Goal: Book appointment/travel/reservation

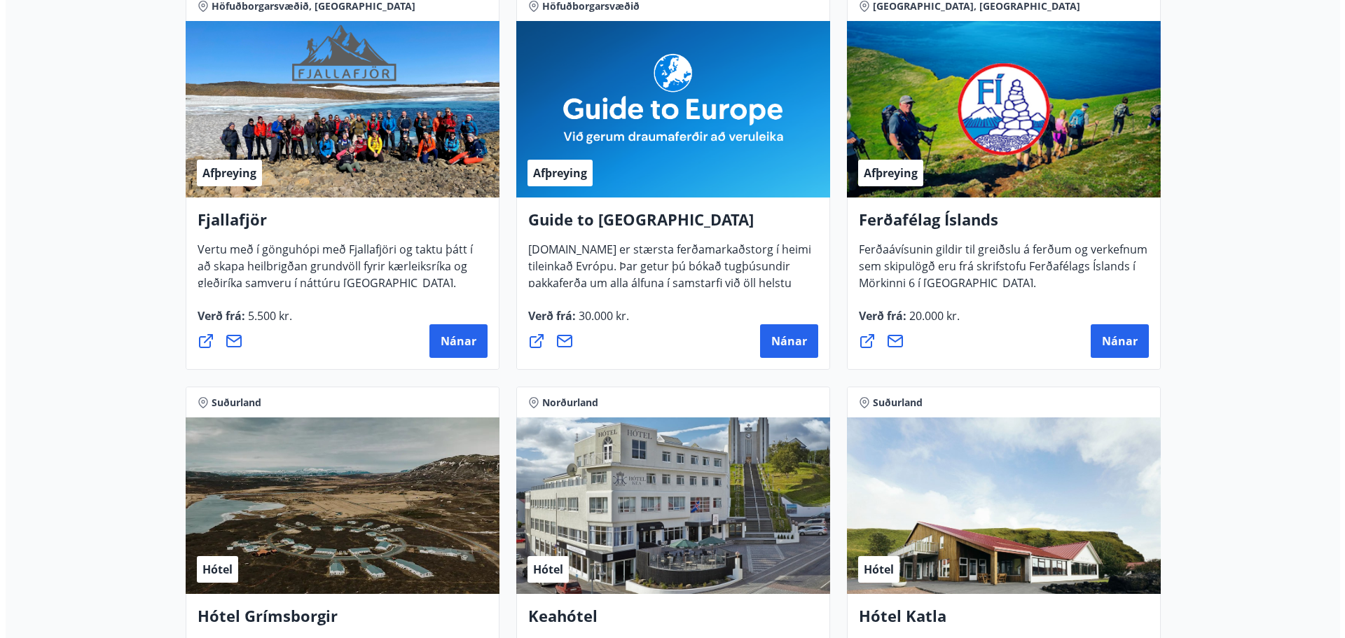
scroll to position [560, 0]
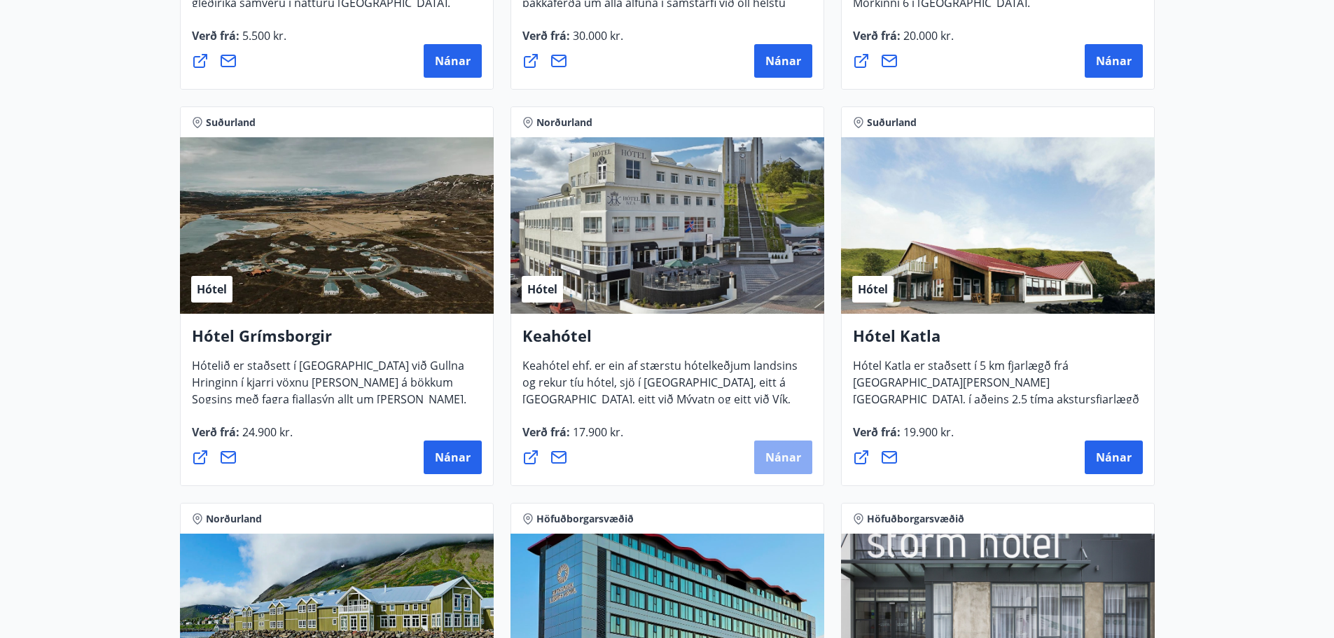
click at [791, 455] on span "Nánar" at bounding box center [784, 457] width 36 height 15
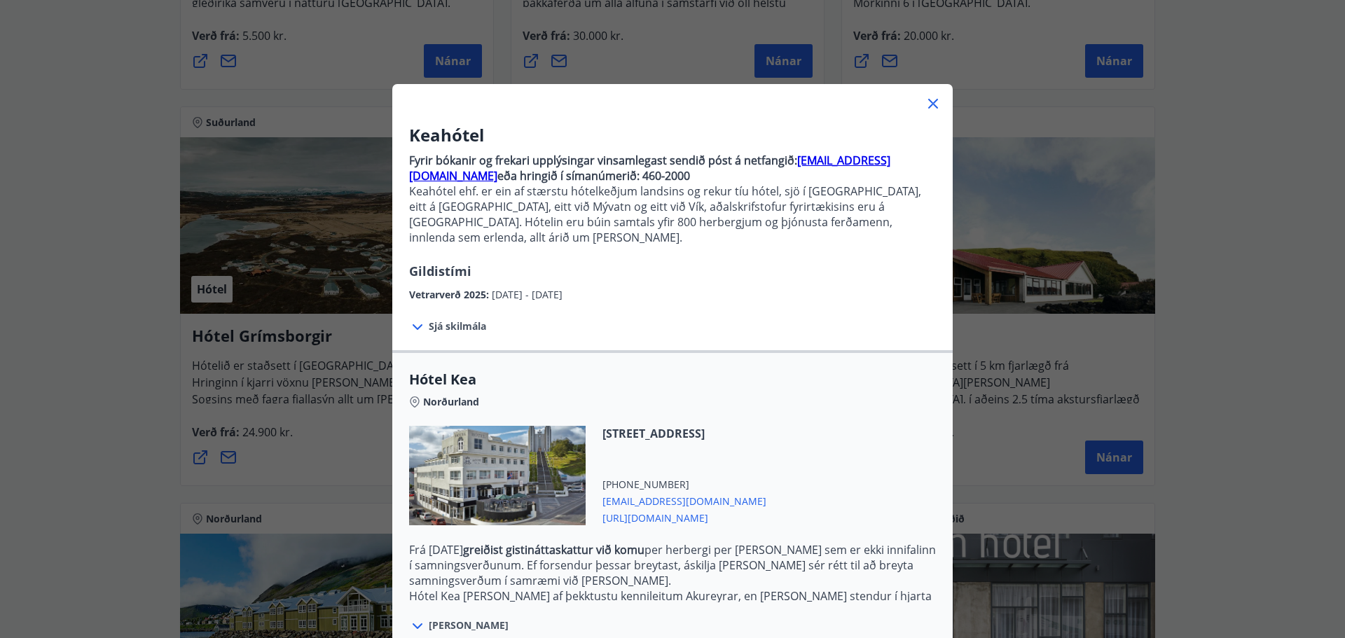
click at [702, 303] on div "Sjá skilmála Samningsverð eru háð bókunarstöðu og áskilja Keahótel sér rétt til…" at bounding box center [672, 327] width 560 height 48
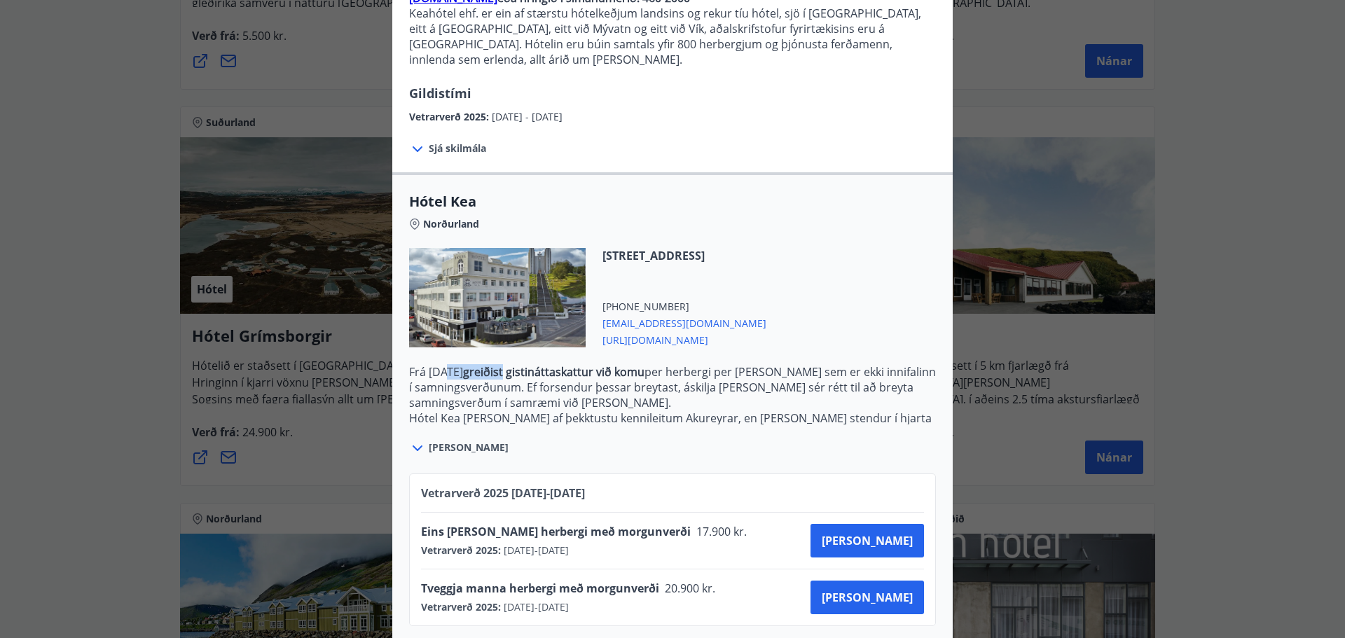
drag, startPoint x: 438, startPoint y: 363, endPoint x: 543, endPoint y: 362, distance: 105.1
click at [542, 364] on p "Frá 1. janúar 2025 greiðist gistináttaskattur við komu per herbergi per nótt se…" at bounding box center [672, 387] width 527 height 46
click at [567, 365] on p "Frá 1. janúar 2025 greiðist gistináttaskattur við komu per herbergi per nótt se…" at bounding box center [672, 387] width 527 height 46
click at [869, 528] on button "Kaupa" at bounding box center [866, 541] width 113 height 34
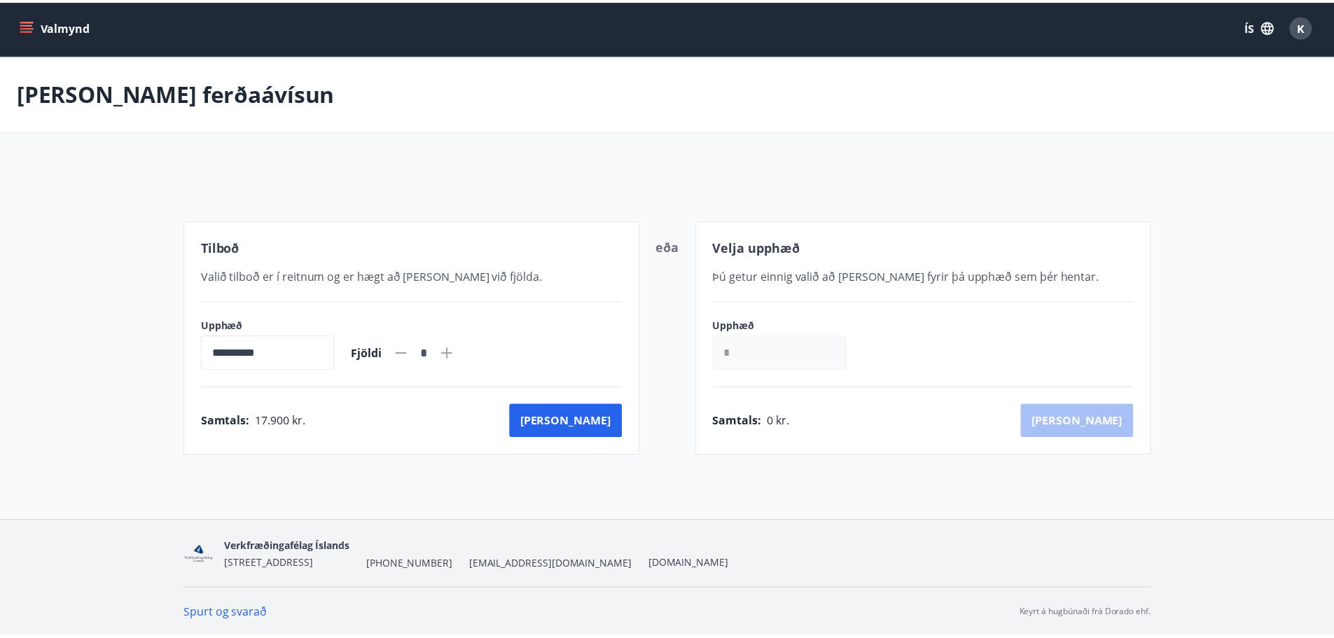
scroll to position [2, 0]
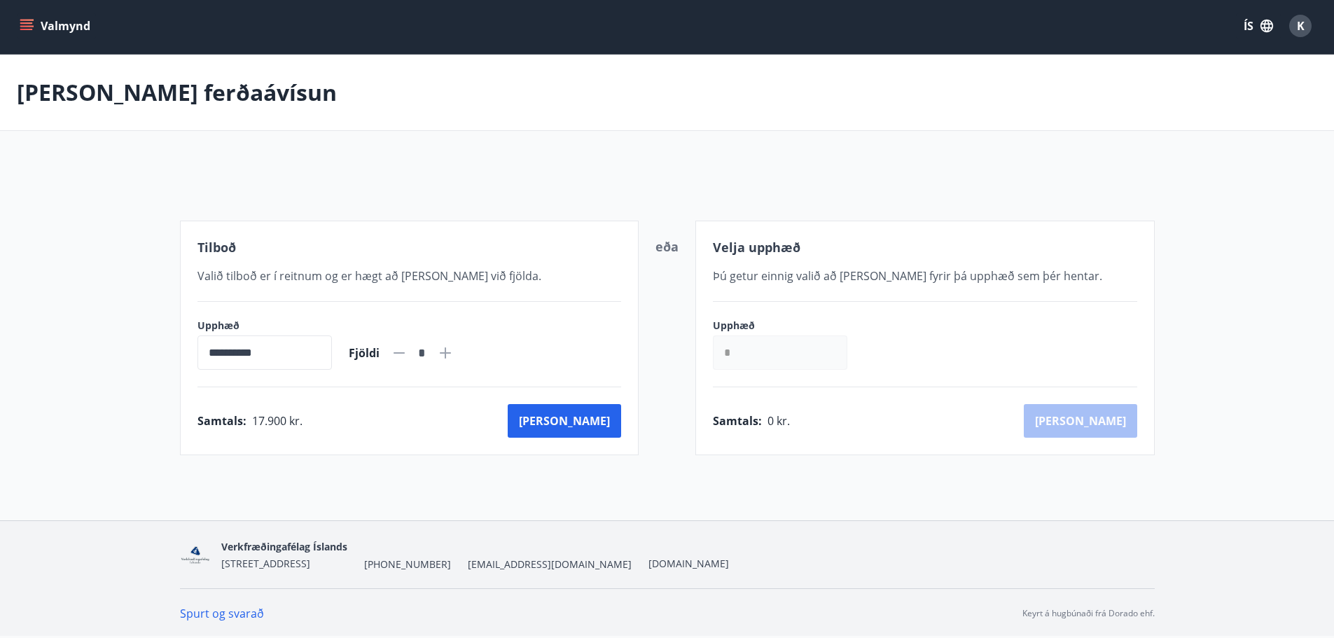
click at [302, 271] on span "Valið tilboð er í reitnum og er hægt að bæta við fjölda." at bounding box center [370, 275] width 344 height 15
click at [451, 352] on icon at bounding box center [445, 352] width 11 height 11
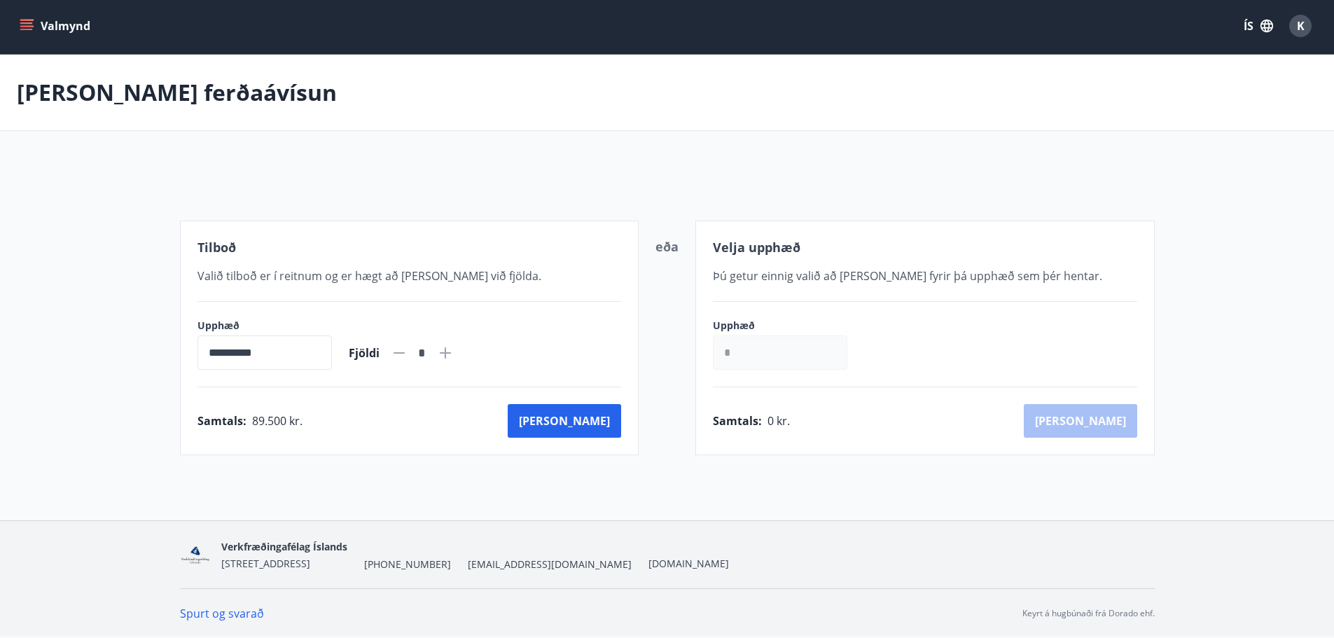
click at [408, 354] on icon at bounding box center [399, 353] width 17 height 17
type input "*"
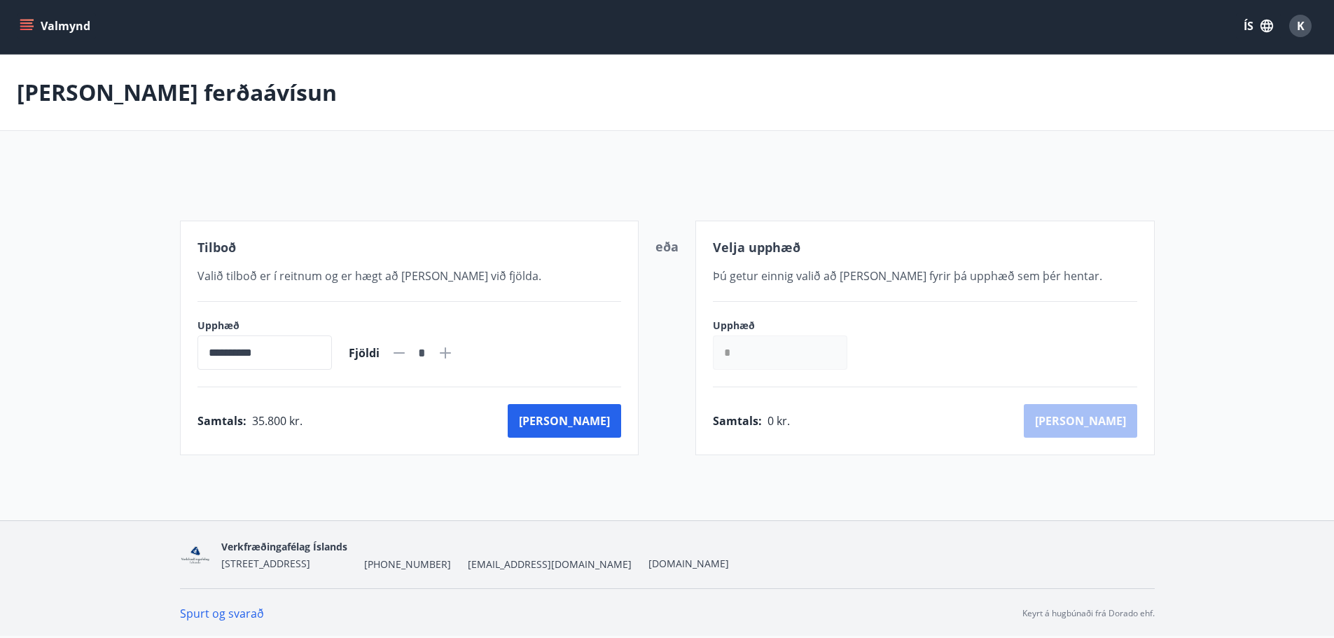
click at [408, 354] on icon at bounding box center [399, 353] width 17 height 17
click at [405, 353] on icon at bounding box center [399, 352] width 11 height 1
click at [358, 202] on div "**********" at bounding box center [667, 307] width 975 height 296
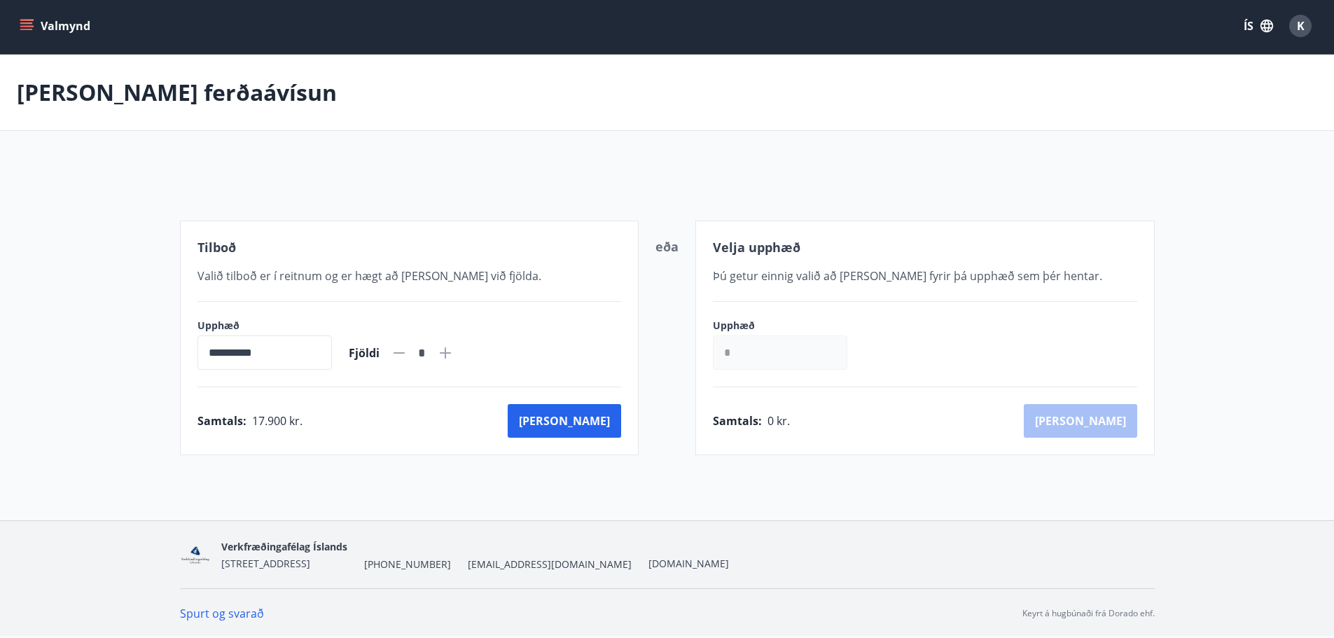
click at [71, 41] on div "Valmynd ÍS K" at bounding box center [667, 26] width 1301 height 34
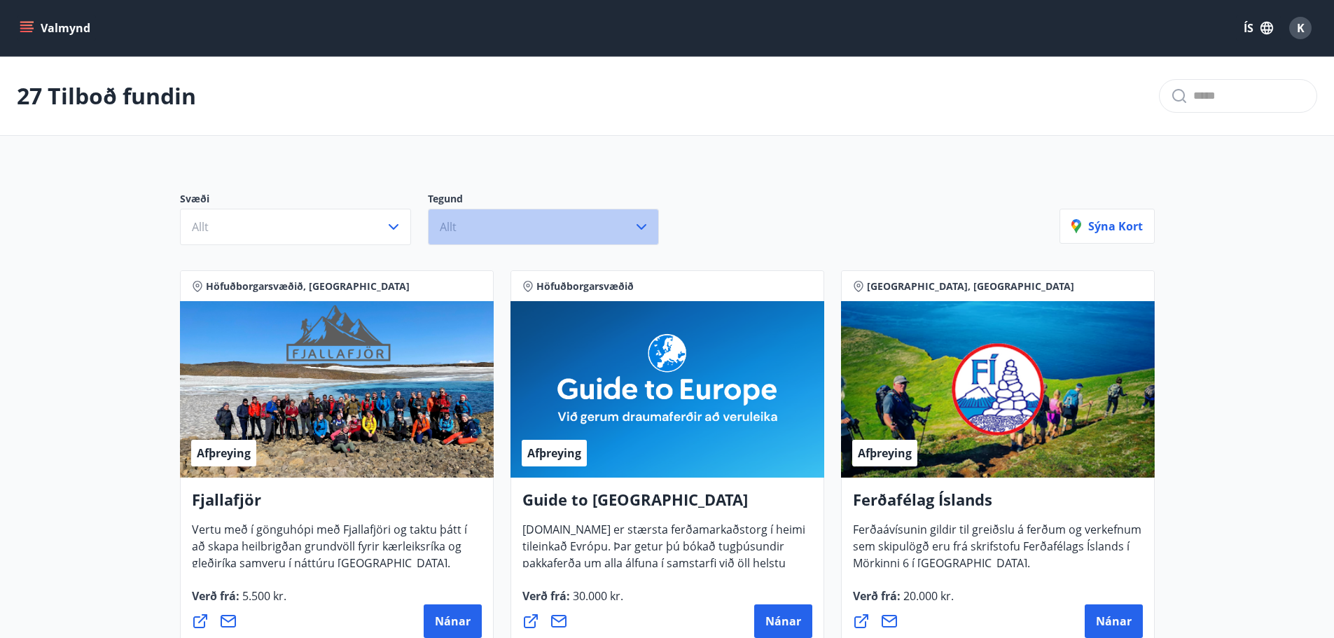
click at [529, 223] on button "Allt" at bounding box center [543, 227] width 231 height 36
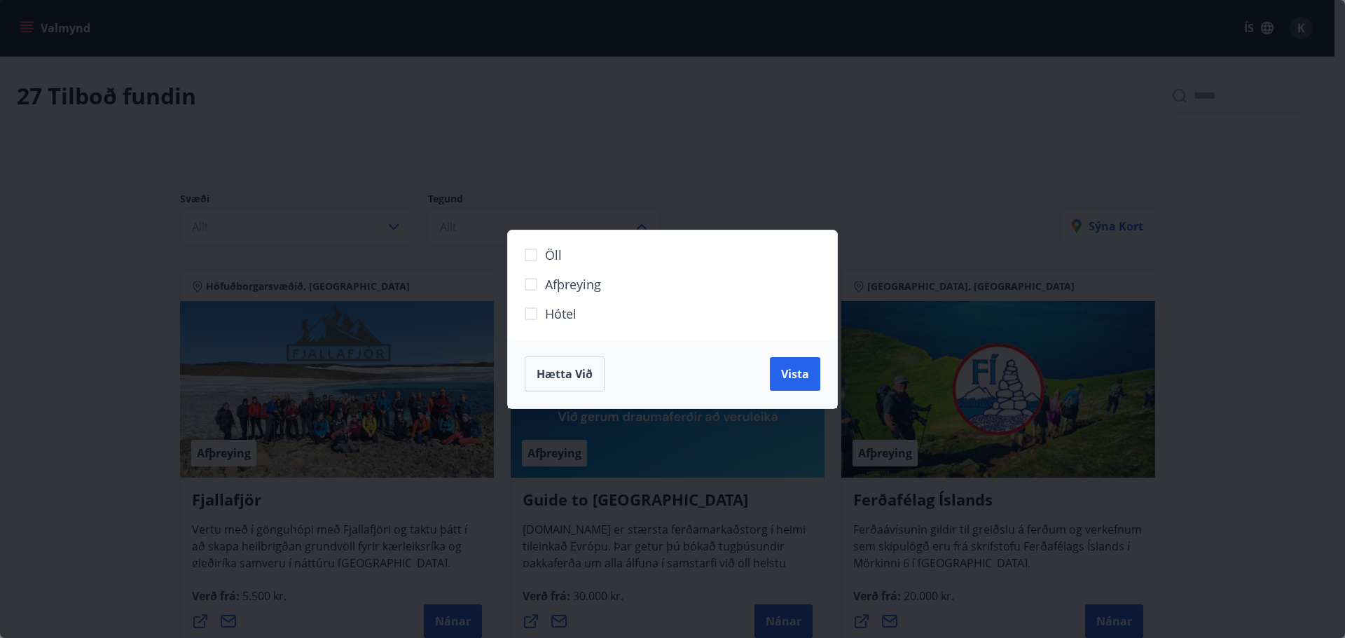
click at [668, 180] on div "Öll Afþreying Hótel Hætta við Vista" at bounding box center [672, 319] width 1345 height 638
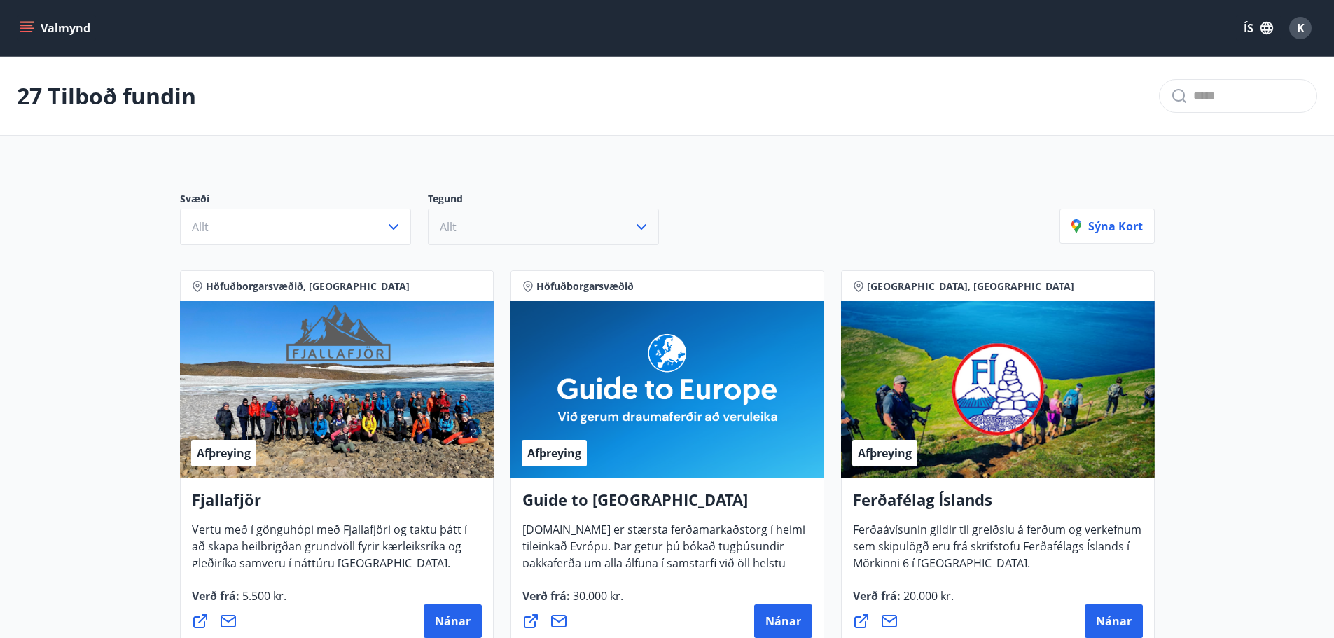
click at [560, 226] on button "Allt" at bounding box center [543, 227] width 231 height 36
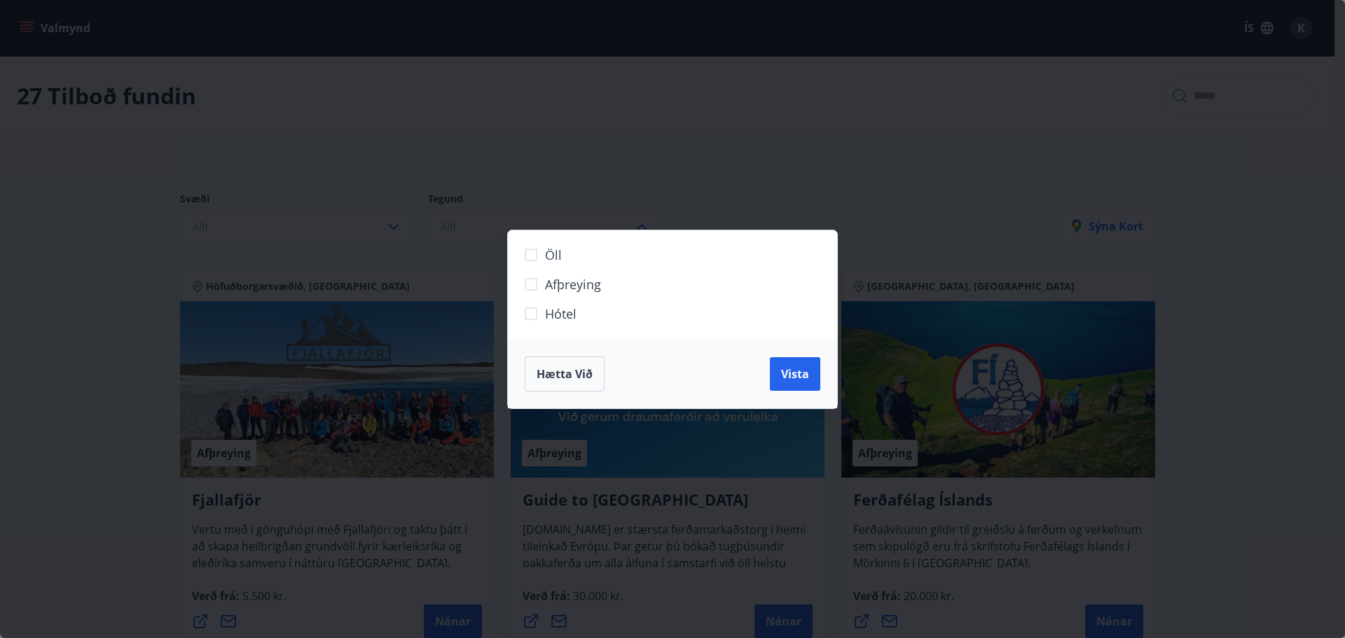
click at [576, 315] on span "Hótel" at bounding box center [561, 314] width 32 height 18
click at [53, 322] on div "Öll Afþreying Hótel Hætta við Vista" at bounding box center [672, 319] width 1345 height 638
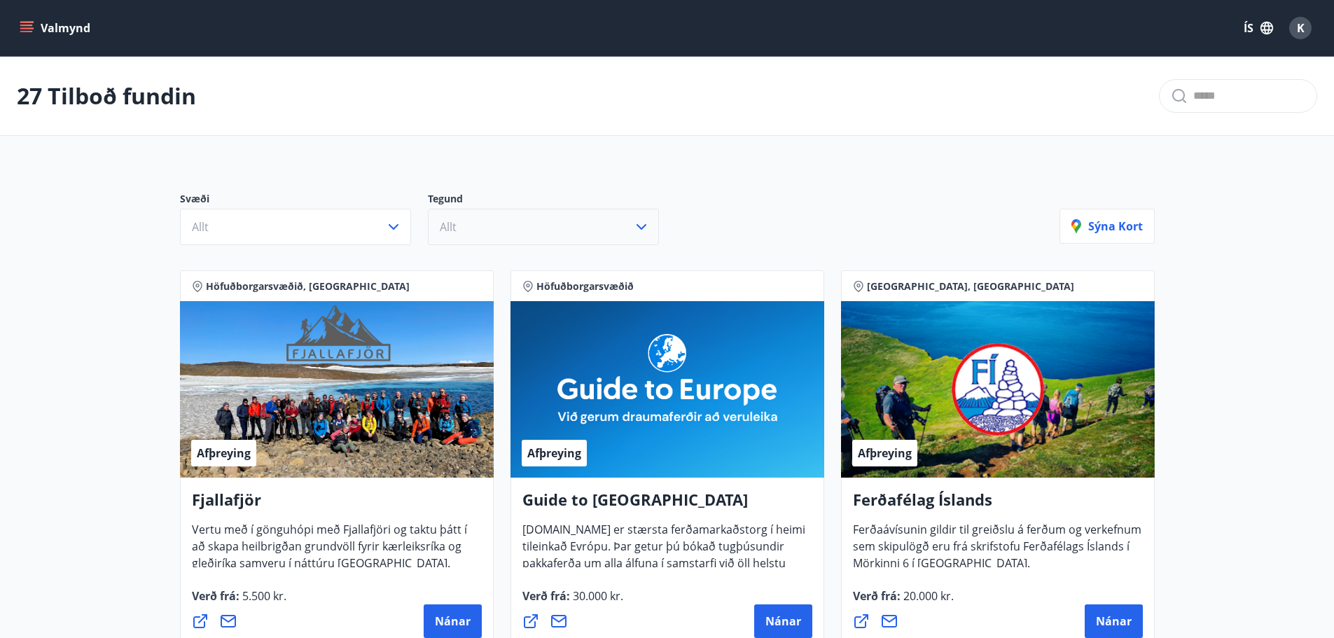
click at [653, 235] on button "Allt" at bounding box center [543, 227] width 231 height 36
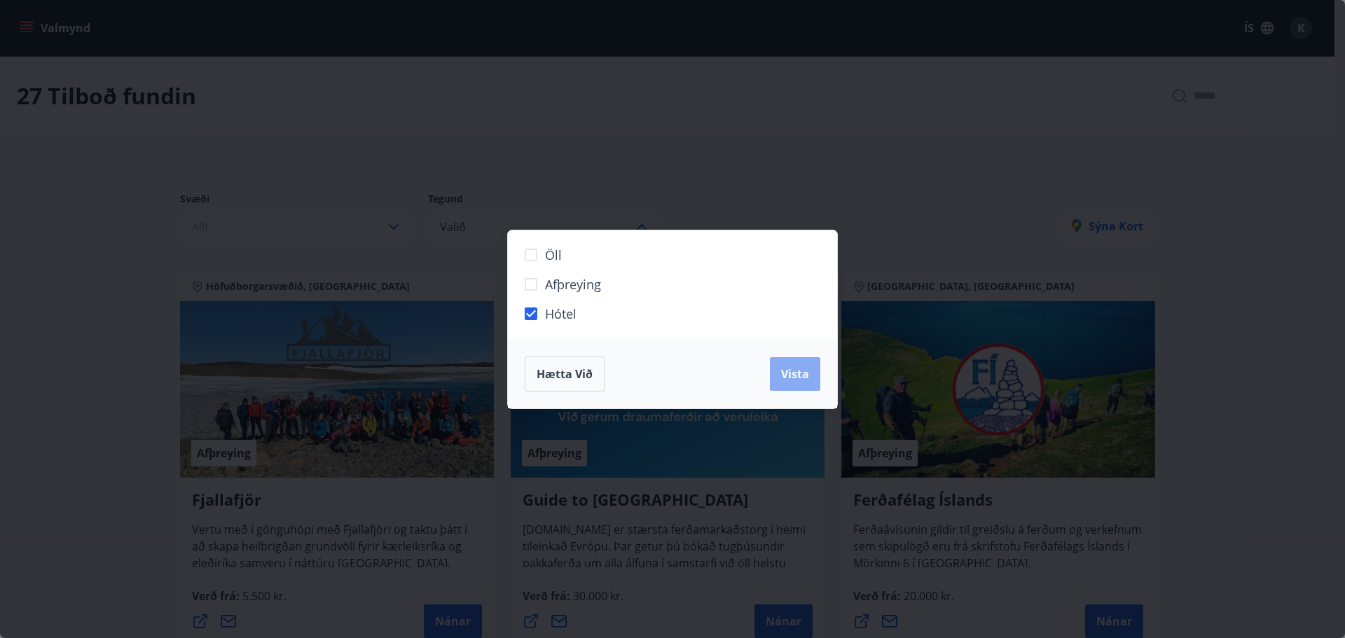
click at [810, 382] on button "Vista" at bounding box center [795, 374] width 50 height 34
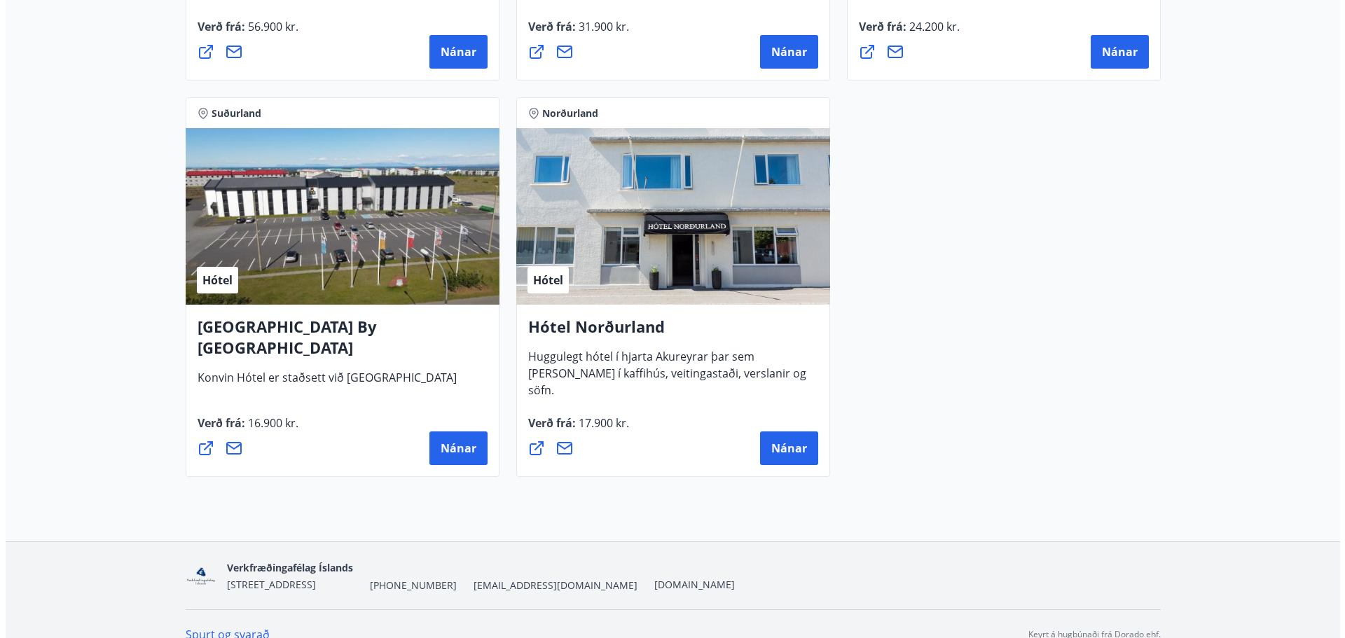
scroll to position [3008, 0]
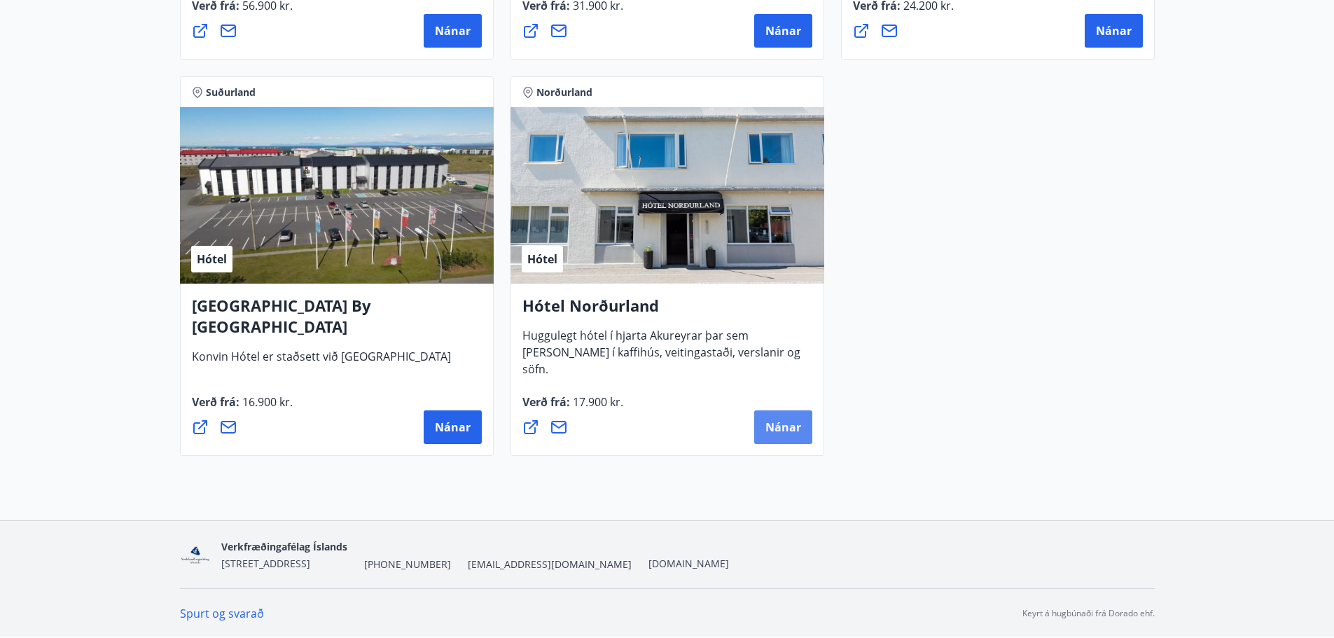
click at [795, 429] on span "Nánar" at bounding box center [784, 427] width 36 height 15
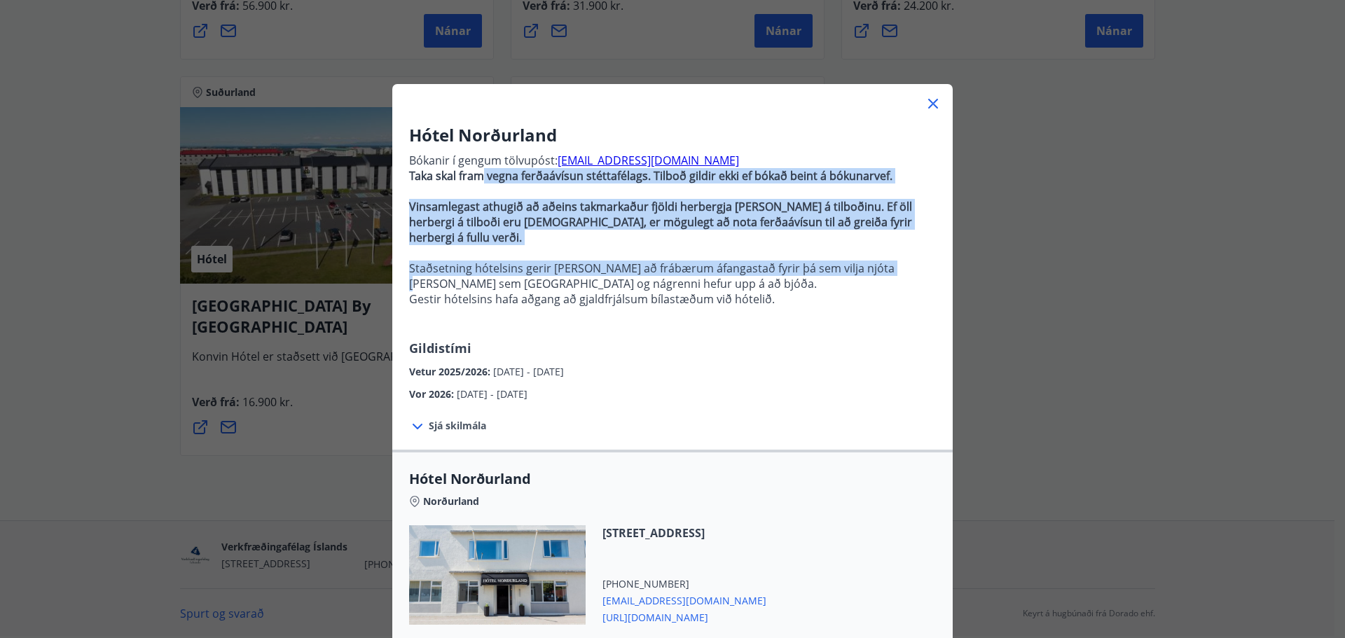
drag, startPoint x: 492, startPoint y: 174, endPoint x: 871, endPoint y: 251, distance: 386.7
click at [871, 251] on p "Bókanir í gengum tölvupóst: booking@hotel-nordurland.is Taka skal fram vegna fe…" at bounding box center [672, 243] width 527 height 192
click at [811, 261] on p "Staðsetning hótelsins gerir það að frábærum áfangastað fyrir þá sem vilja njóta…" at bounding box center [672, 276] width 527 height 31
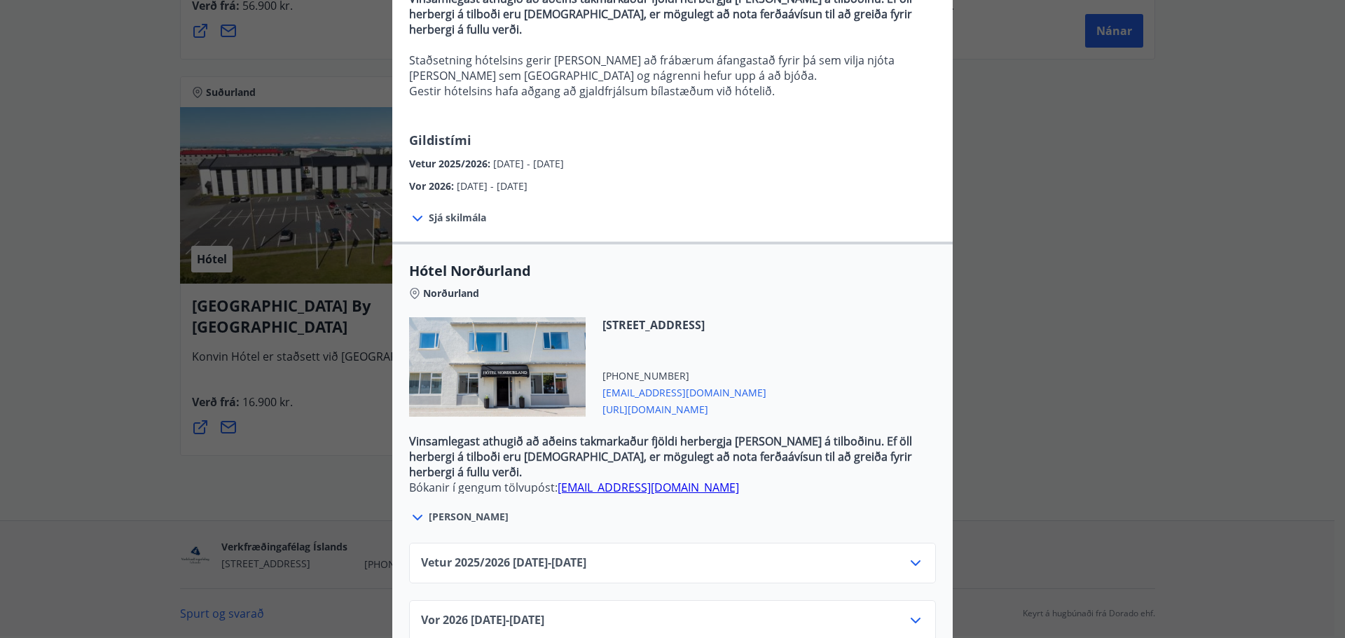
scroll to position [223, 0]
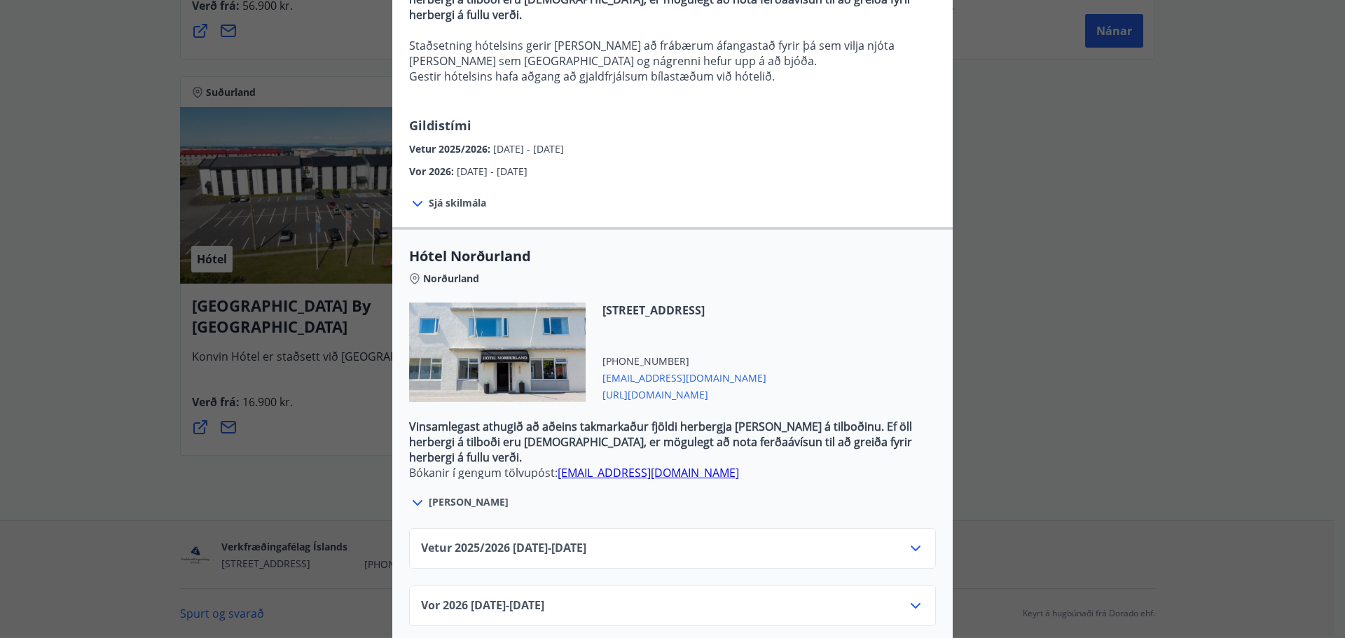
click at [558, 540] on span "Vetur 2025/2026 01.10.25 - 31.01.26" at bounding box center [503, 548] width 165 height 17
click at [910, 546] on icon at bounding box center [915, 549] width 10 height 6
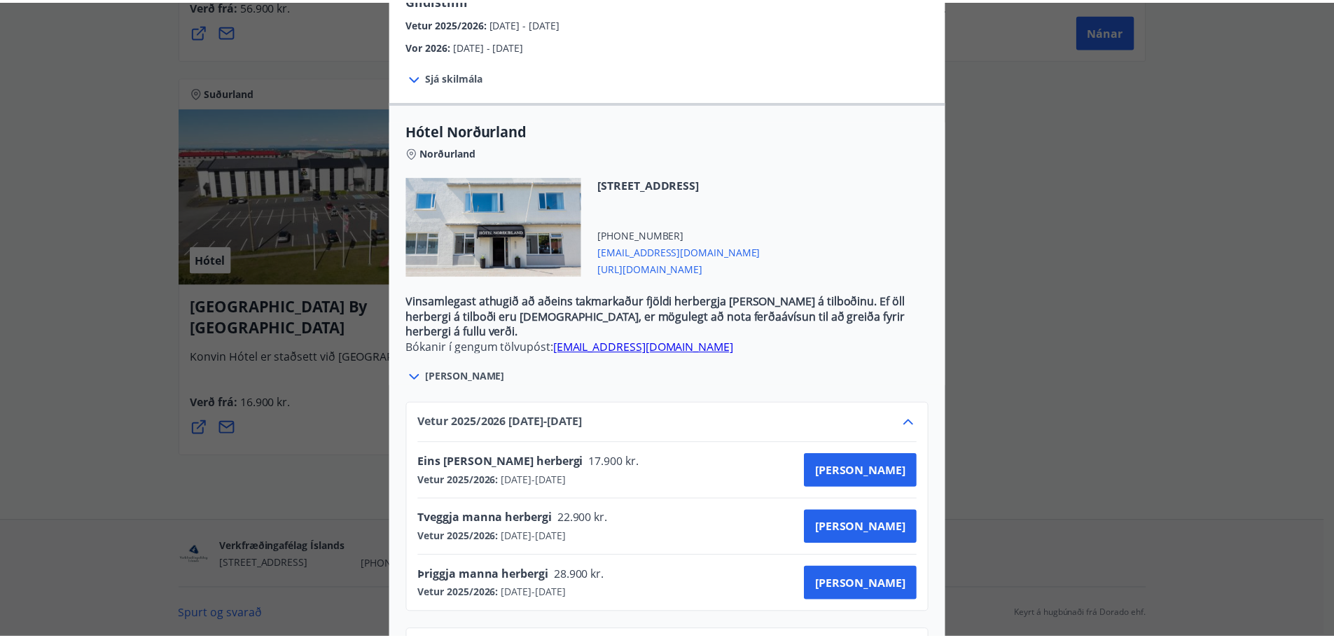
scroll to position [393, 0]
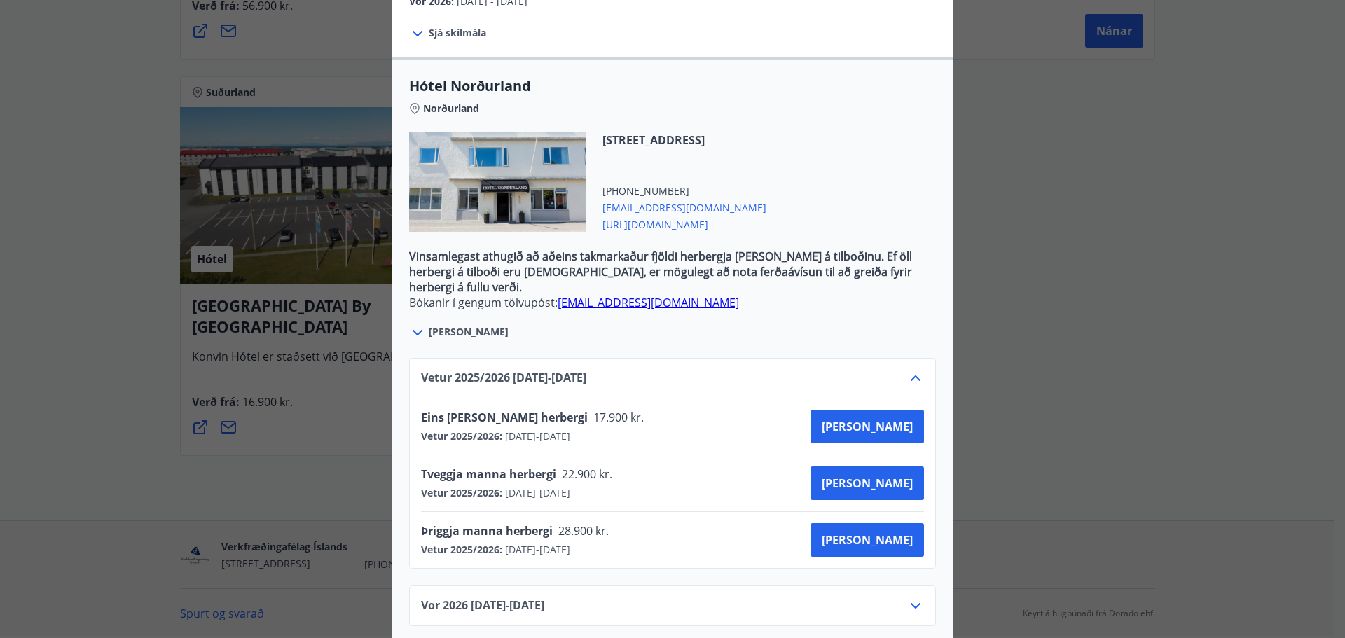
drag, startPoint x: 424, startPoint y: 416, endPoint x: 648, endPoint y: 420, distance: 224.2
click at [648, 420] on div "Eins manns herbergi 17.900 kr. Vetur 2025/2026 : 01.10.2025 - 31.01.2026 Kaupa" at bounding box center [672, 427] width 503 height 34
click at [588, 410] on span "17.900 kr." at bounding box center [618, 417] width 60 height 15
click at [518, 597] on span "Vor 2026 01.02.26 - 30.04.26" at bounding box center [482, 605] width 123 height 17
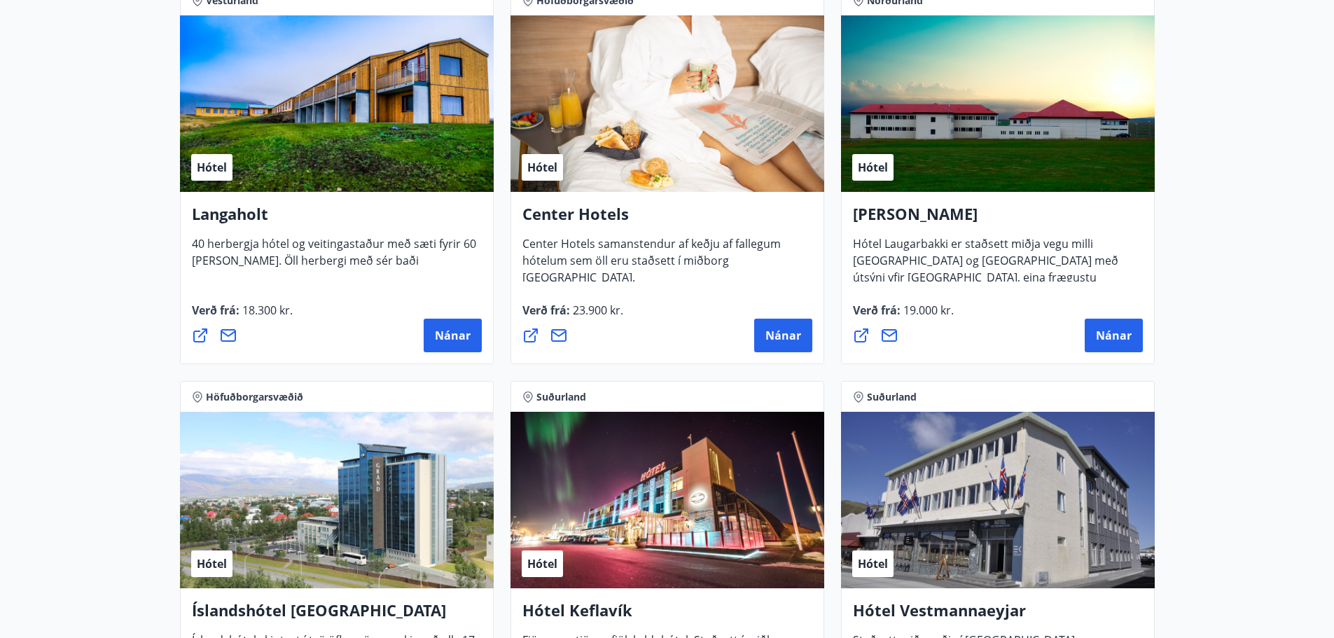
scroll to position [1327, 0]
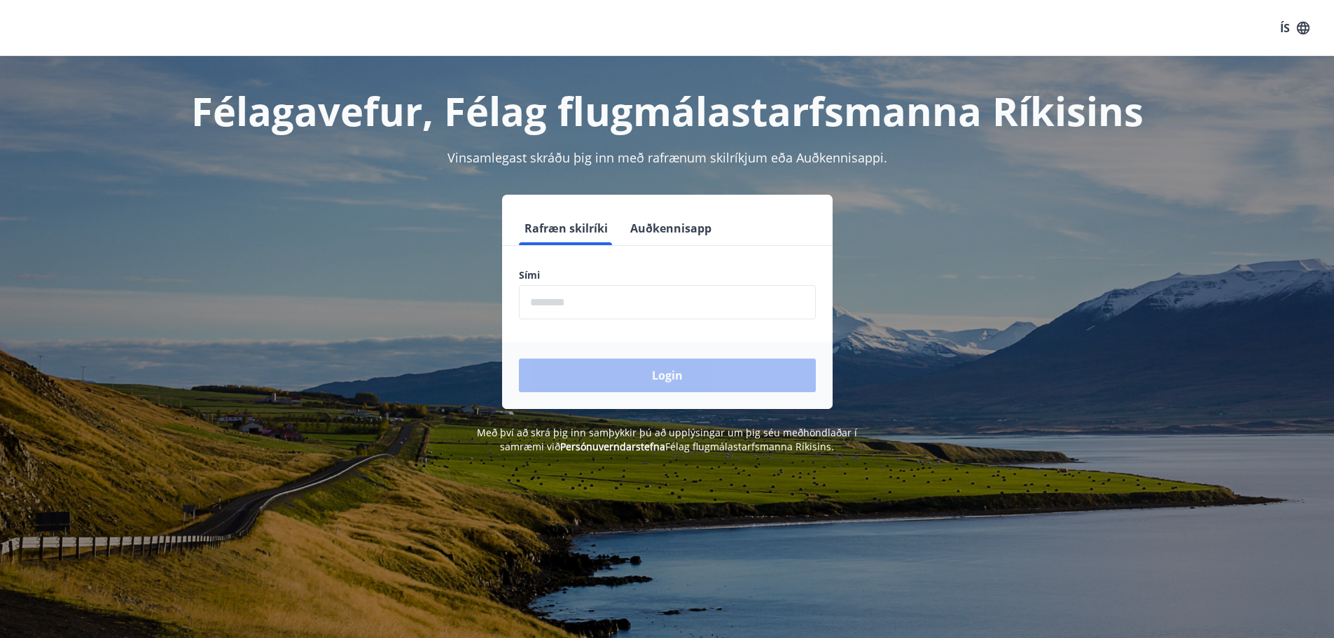
click at [585, 300] on input "phone" at bounding box center [667, 302] width 297 height 34
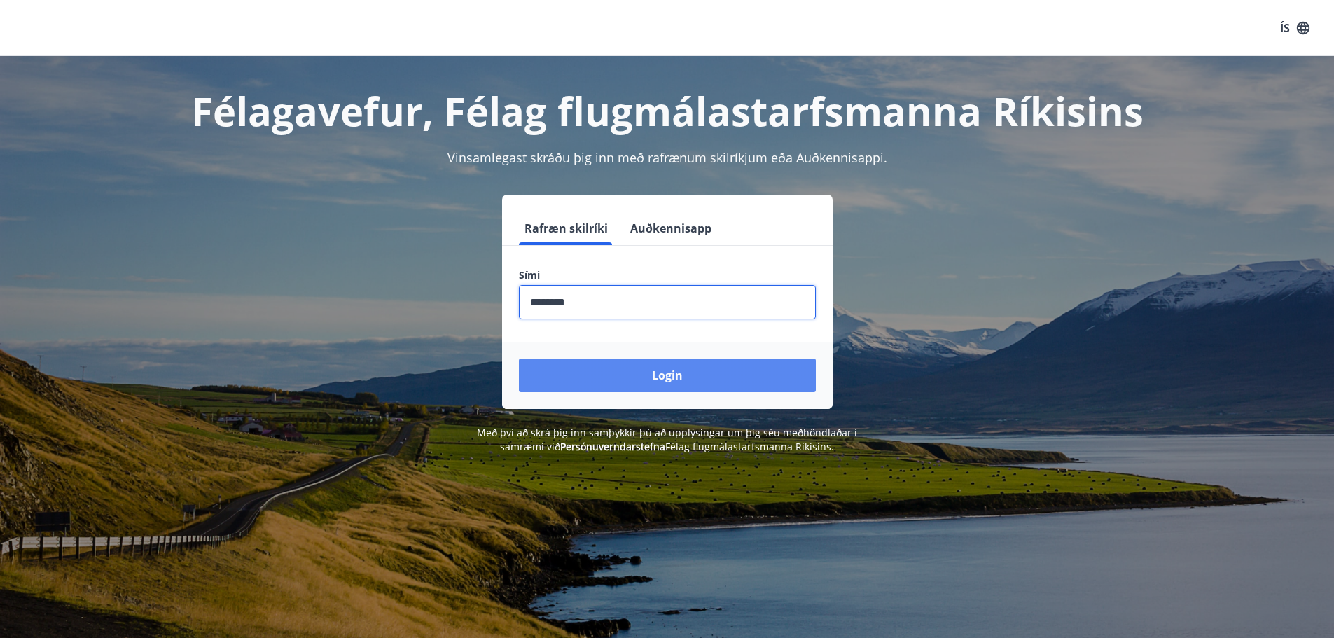
type input "********"
click at [662, 375] on button "Login" at bounding box center [667, 376] width 297 height 34
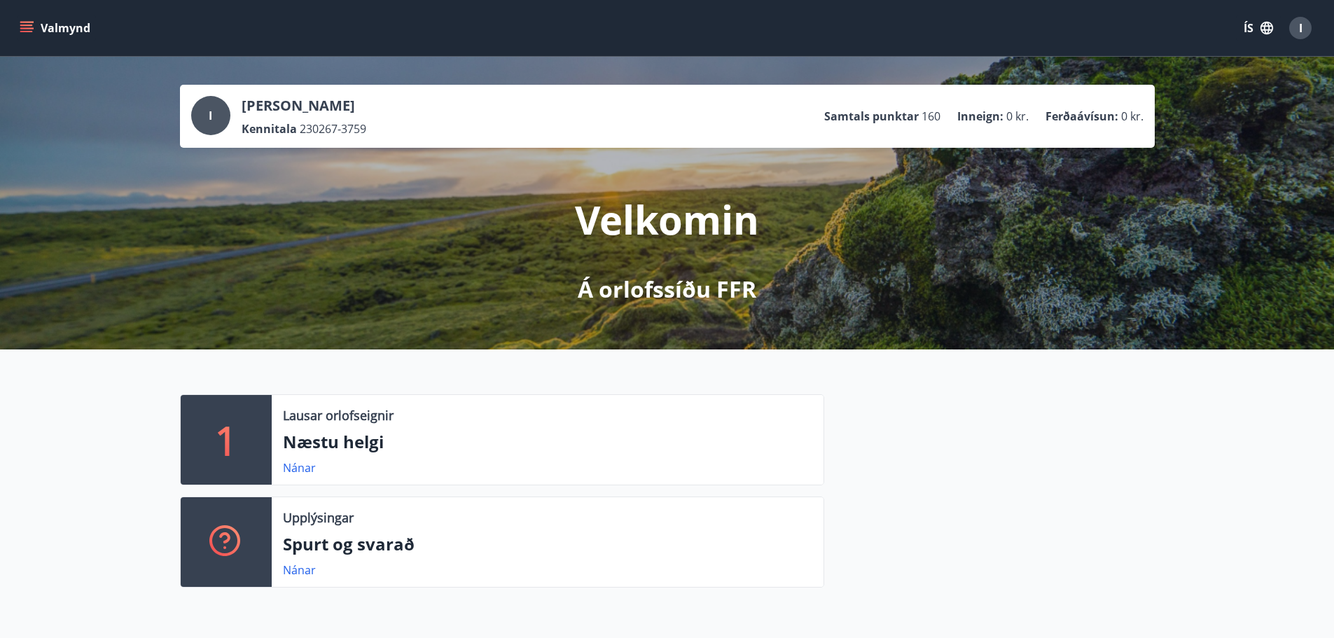
click at [41, 28] on button "Valmynd" at bounding box center [56, 27] width 79 height 25
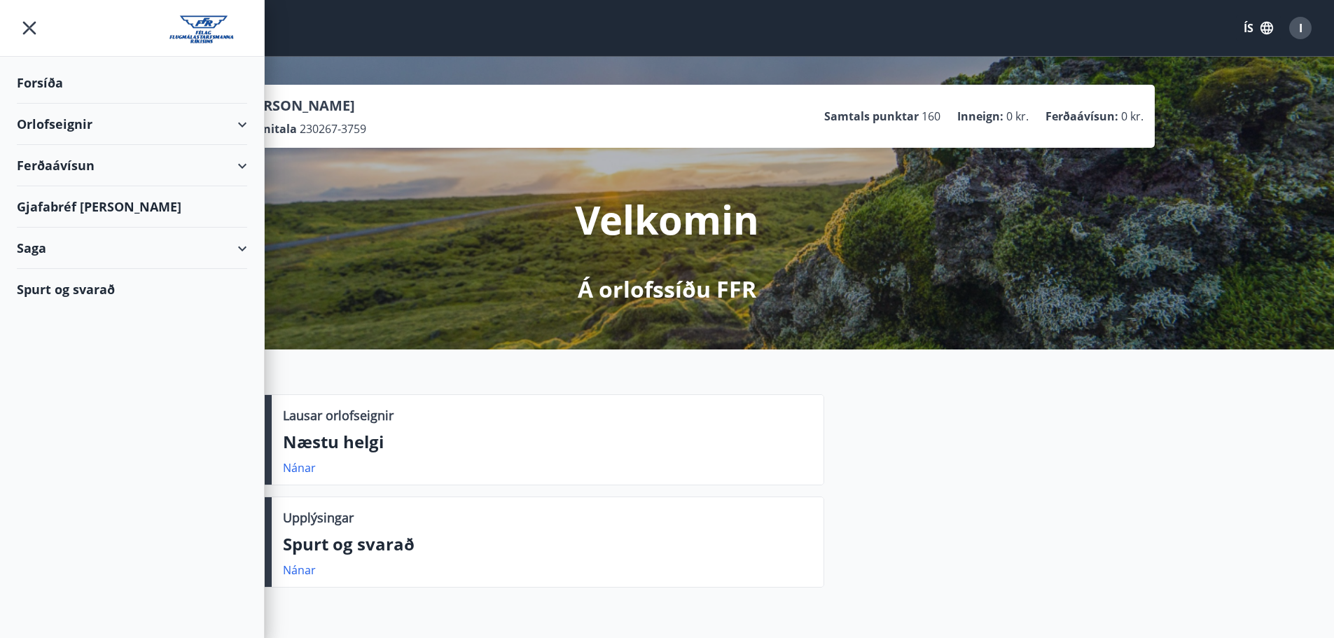
click at [230, 126] on div "Orlofseignir" at bounding box center [132, 124] width 230 height 41
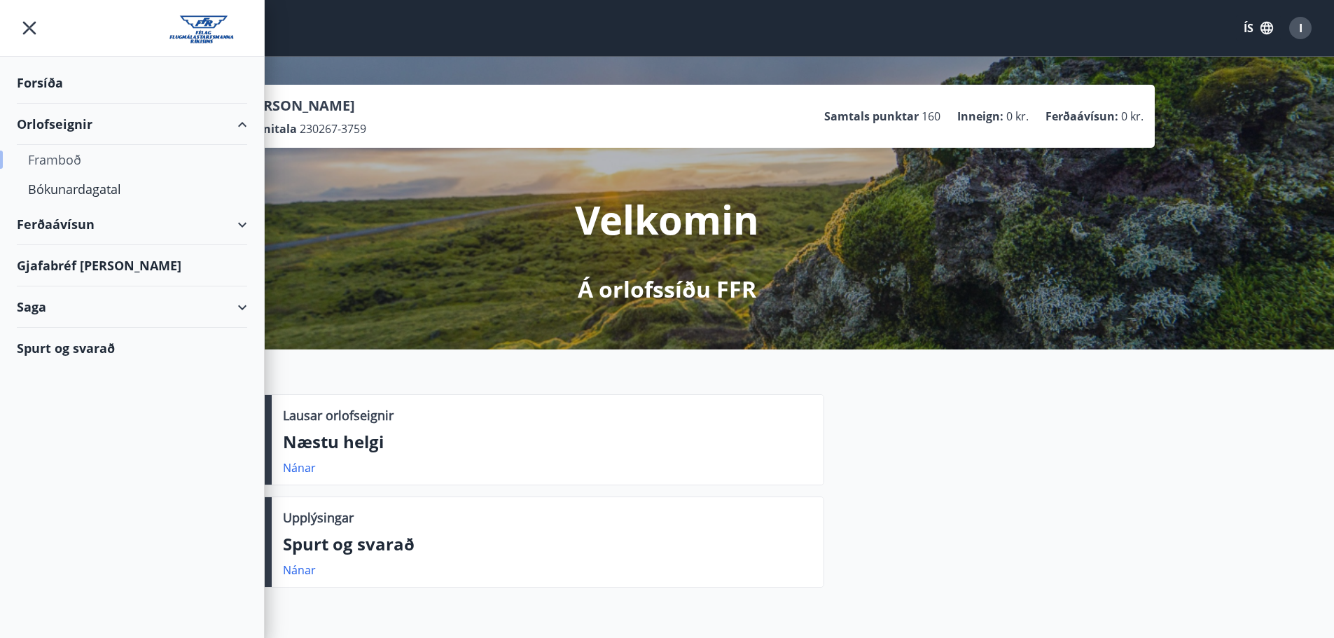
click at [41, 163] on div "Framboð" at bounding box center [132, 159] width 208 height 29
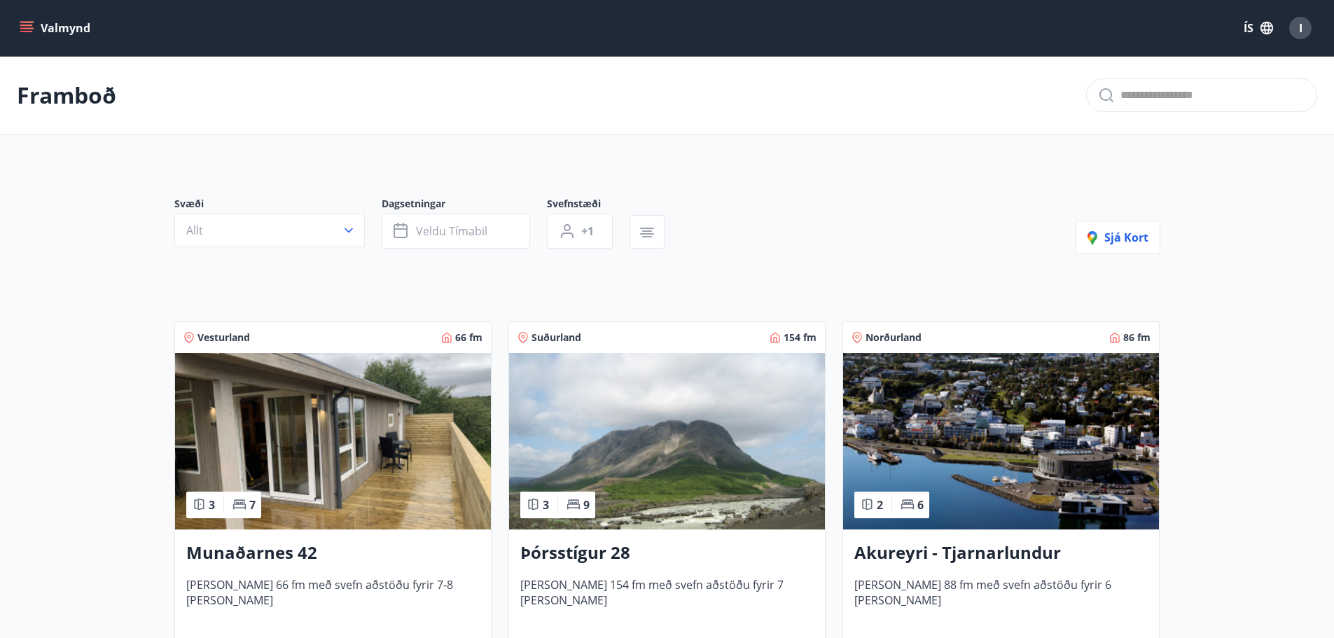
click at [312, 206] on span "Svæði" at bounding box center [277, 205] width 207 height 17
click at [314, 223] on button "Allt" at bounding box center [269, 231] width 191 height 34
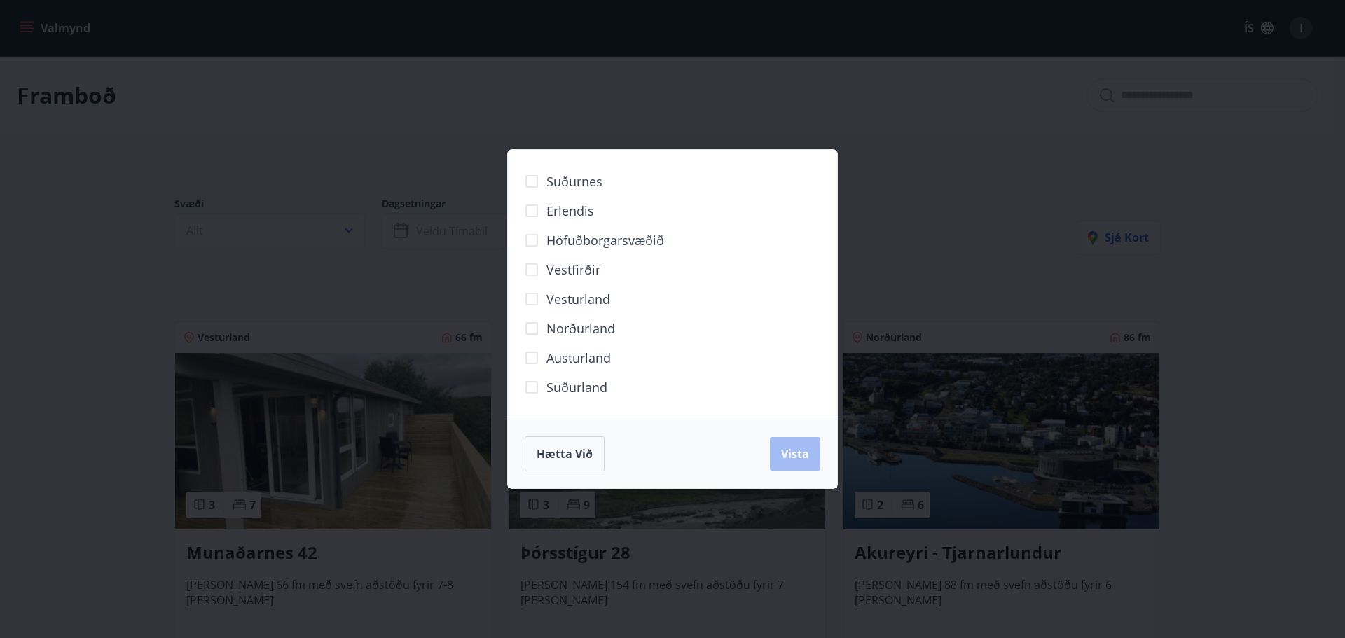
click at [569, 328] on span "Norðurland" at bounding box center [580, 328] width 69 height 18
click at [797, 452] on span "Vista" at bounding box center [795, 453] width 28 height 15
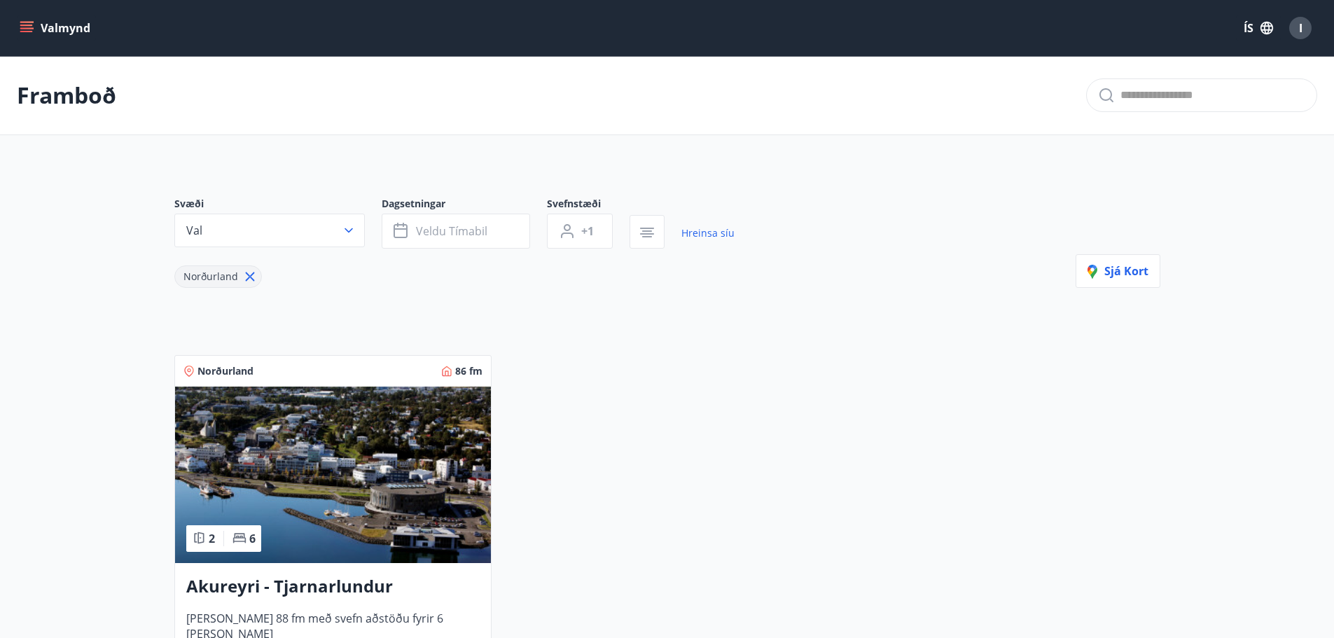
click at [72, 392] on main "Framboð Svæði Val Dagsetningar Veldu tímabil Svefnstæði +1 Hreinsa síu Norðurla…" at bounding box center [667, 392] width 1334 height 673
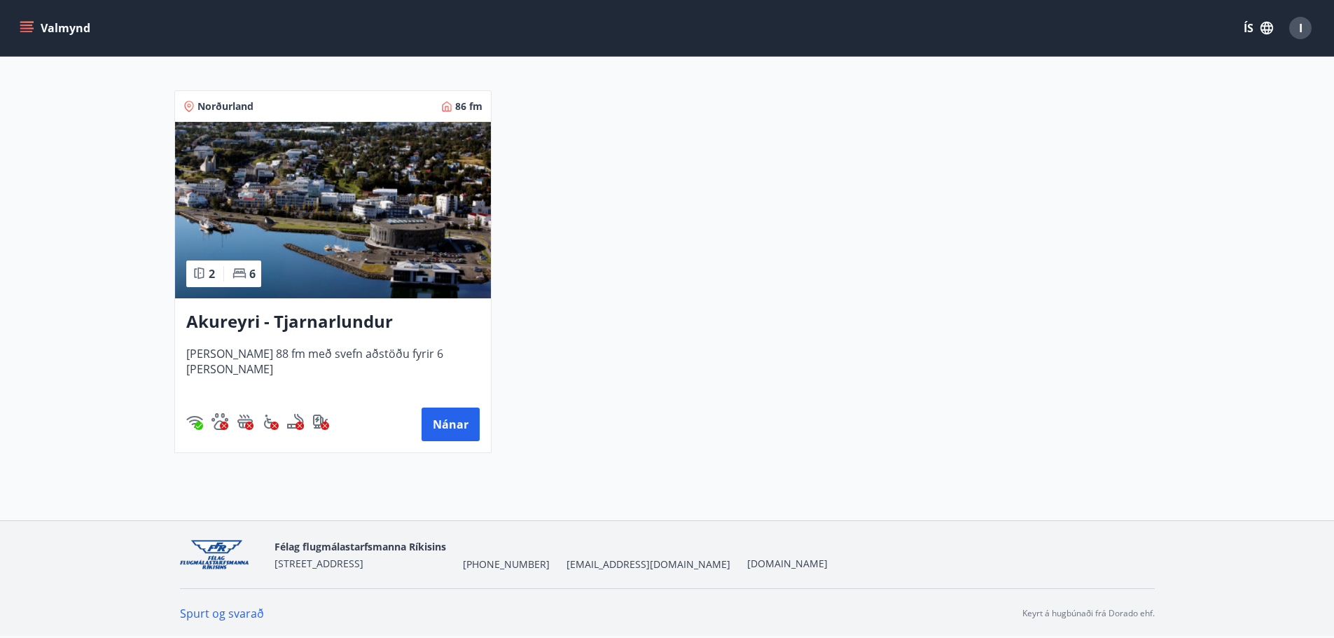
click at [379, 236] on img at bounding box center [333, 210] width 316 height 176
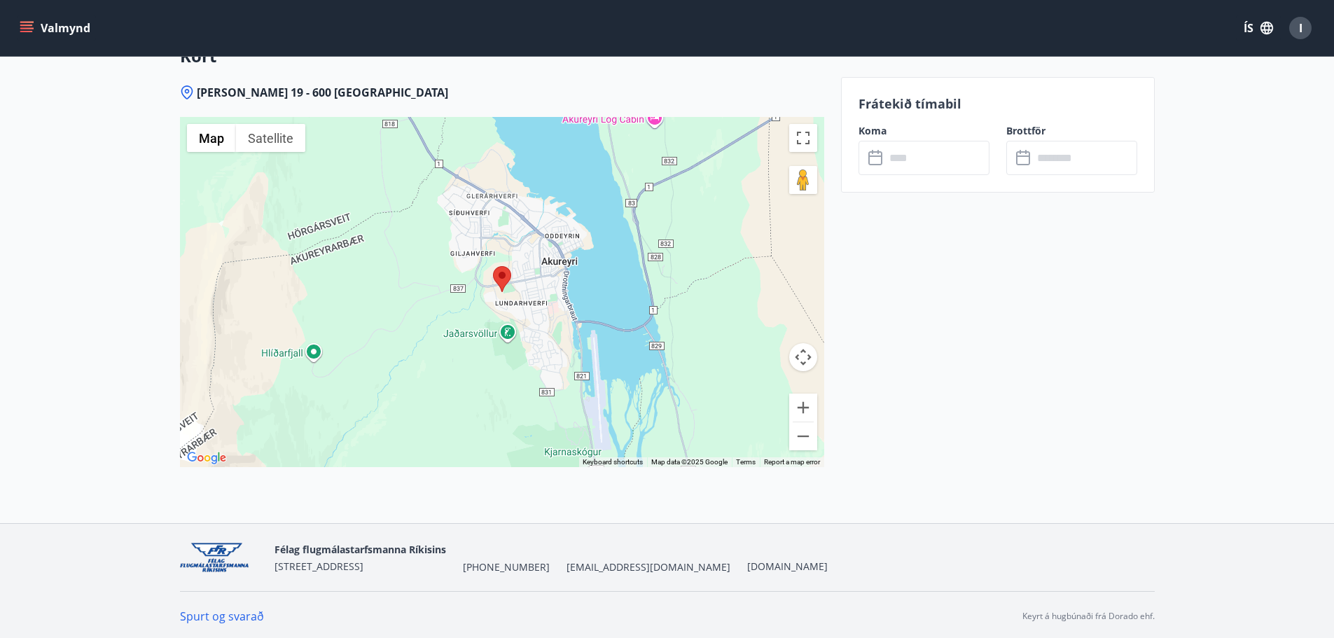
scroll to position [1964, 0]
click at [880, 159] on icon at bounding box center [876, 158] width 17 height 17
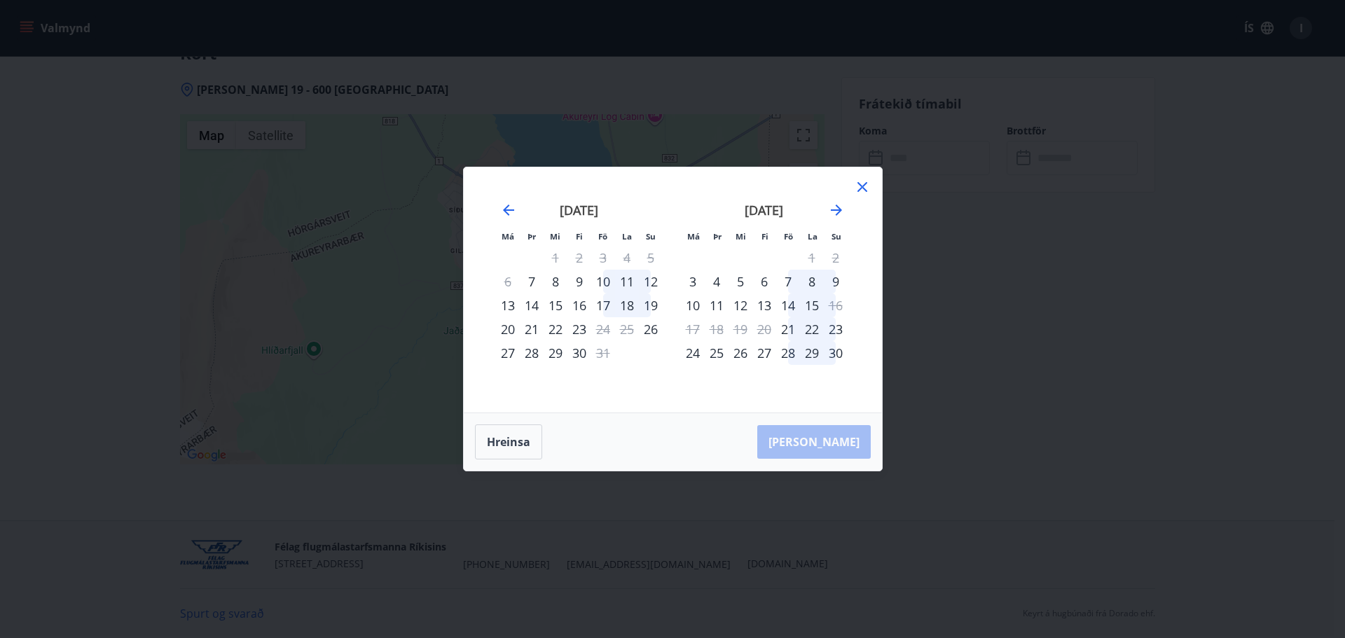
click at [653, 307] on div "19" at bounding box center [651, 305] width 24 height 24
click at [653, 305] on div "Aðeins innritun í boði" at bounding box center [652, 289] width 124 height 36
click at [509, 331] on div "20" at bounding box center [508, 329] width 24 height 24
click at [609, 307] on div "17" at bounding box center [603, 305] width 24 height 24
click at [637, 284] on div "11" at bounding box center [627, 282] width 24 height 24
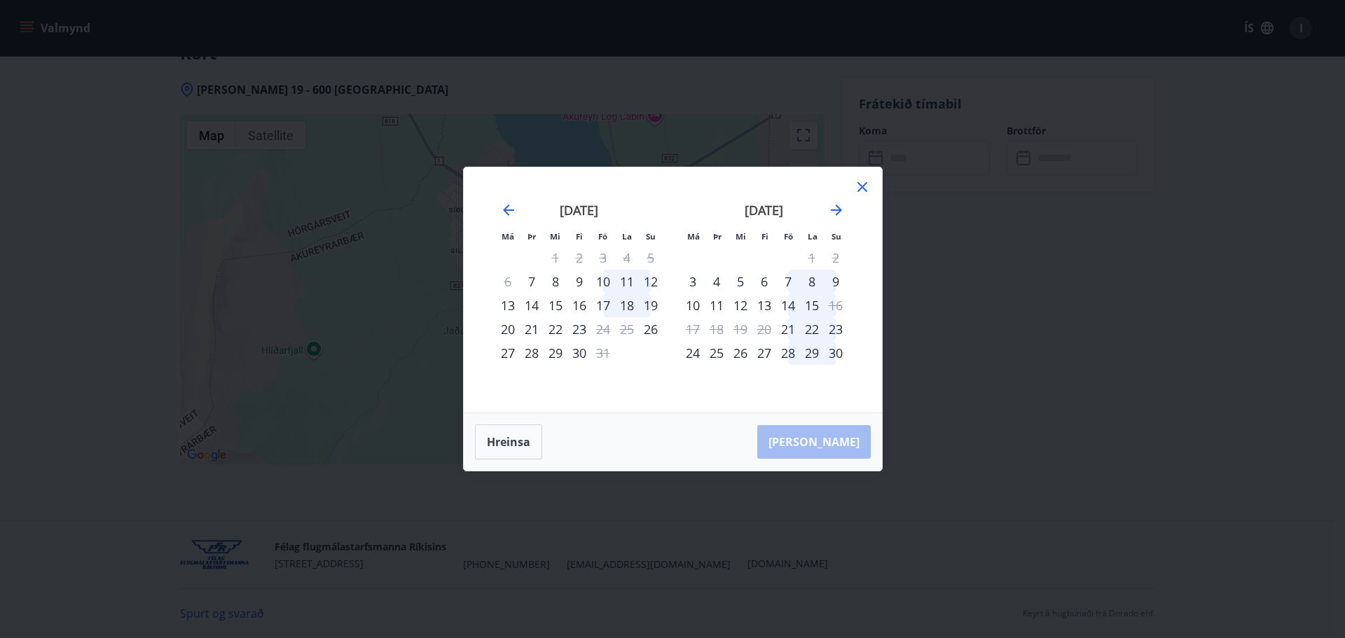
click at [616, 284] on div "11" at bounding box center [627, 282] width 24 height 24
click at [630, 278] on div "11" at bounding box center [627, 282] width 24 height 24
click at [653, 307] on span at bounding box center [651, 310] width 10 height 7
click at [515, 328] on div "20" at bounding box center [508, 329] width 24 height 24
click at [832, 216] on icon "Move forward to switch to the next month." at bounding box center [836, 210] width 17 height 17
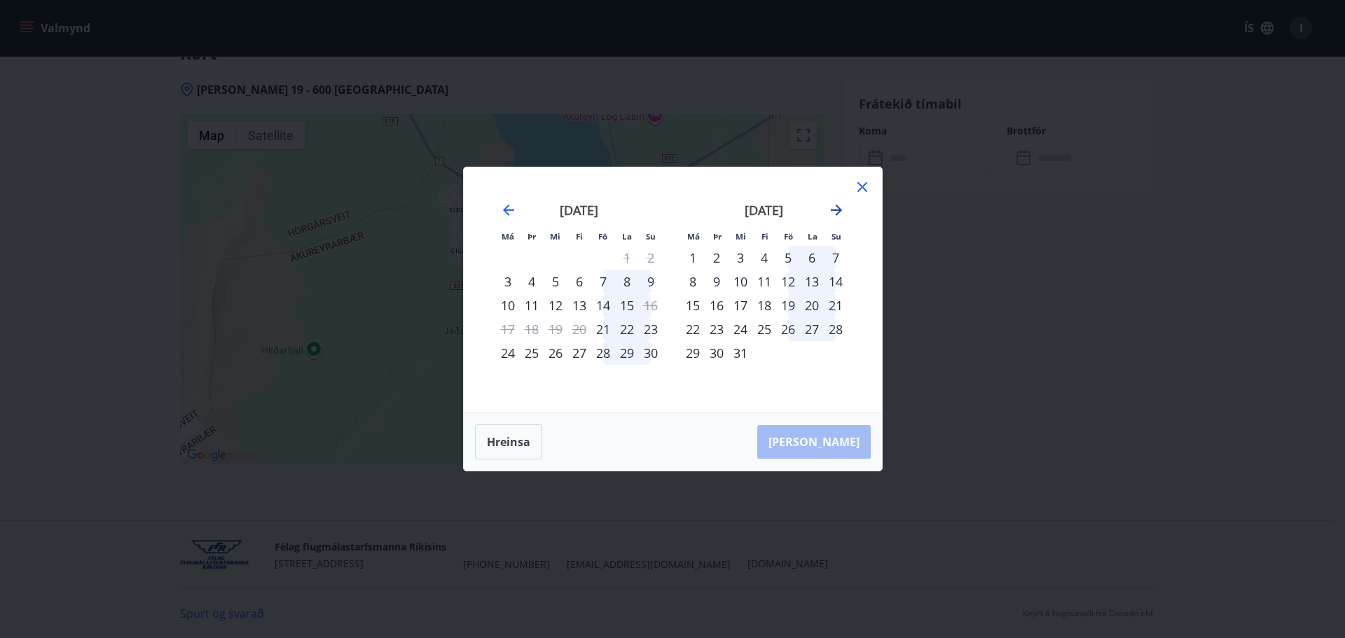
click at [832, 216] on icon "Move forward to switch to the next month." at bounding box center [836, 210] width 17 height 17
click at [508, 209] on icon "Move backward to switch to the previous month." at bounding box center [508, 210] width 11 height 11
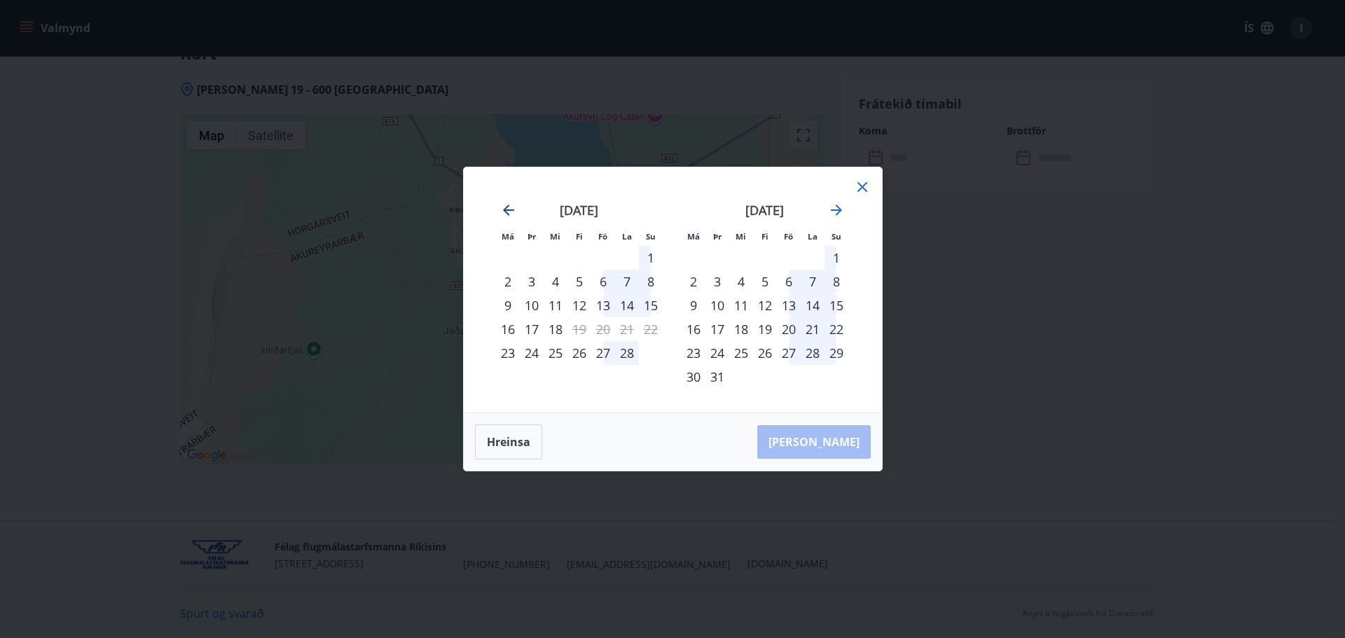
click at [508, 209] on icon "Move backward to switch to the previous month." at bounding box center [508, 210] width 11 height 11
click at [509, 208] on icon "Move backward to switch to the previous month." at bounding box center [508, 210] width 17 height 17
click at [629, 306] on div "15" at bounding box center [627, 305] width 24 height 24
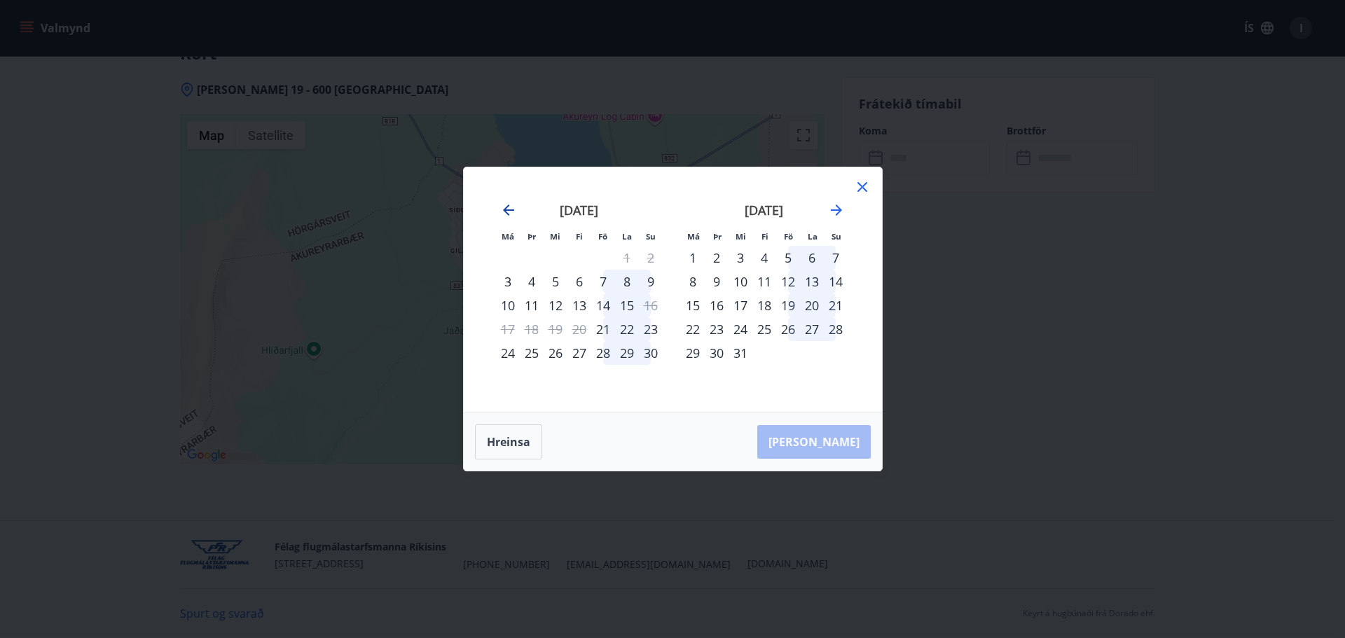
click at [513, 203] on icon "Move backward to switch to the previous month." at bounding box center [508, 210] width 17 height 17
click at [657, 306] on div "19" at bounding box center [651, 305] width 24 height 24
click at [582, 333] on div "23" at bounding box center [579, 329] width 24 height 24
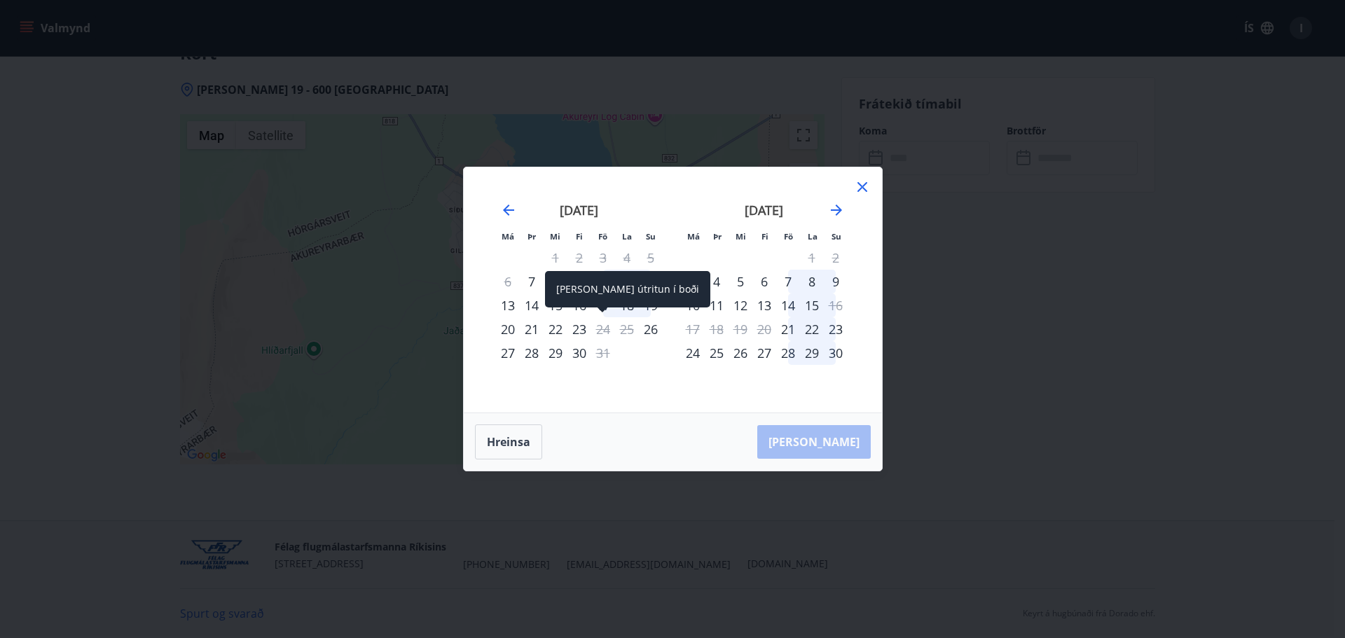
click at [604, 330] on div "24" at bounding box center [603, 329] width 24 height 24
click at [598, 328] on div "24" at bounding box center [603, 329] width 24 height 24
click at [653, 308] on div "19" at bounding box center [651, 305] width 24 height 24
click at [630, 303] on div "18" at bounding box center [627, 305] width 24 height 24
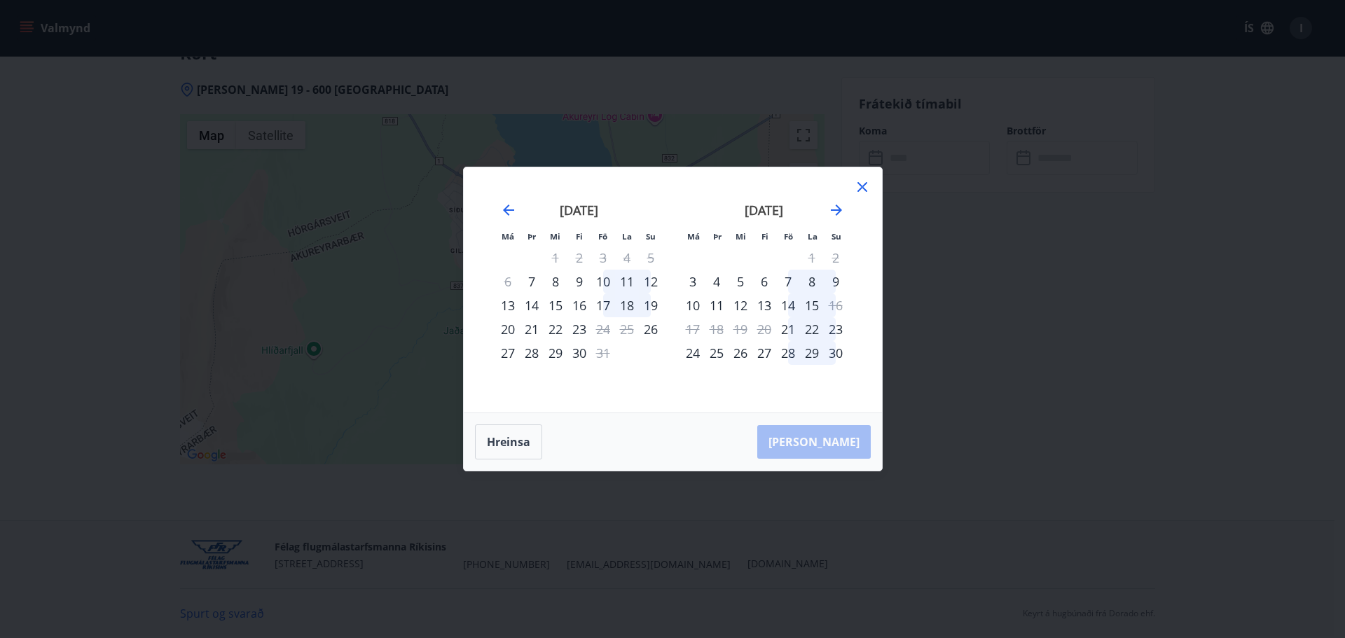
click at [610, 308] on div "17" at bounding box center [603, 305] width 24 height 24
click at [659, 303] on div "19" at bounding box center [651, 305] width 24 height 24
drag, startPoint x: 838, startPoint y: 443, endPoint x: 833, endPoint y: 389, distance: 54.2
click at [838, 431] on div "Hreinsa Taka Frá" at bounding box center [673, 441] width 418 height 57
drag, startPoint x: 825, startPoint y: 310, endPoint x: 795, endPoint y: 307, distance: 30.3
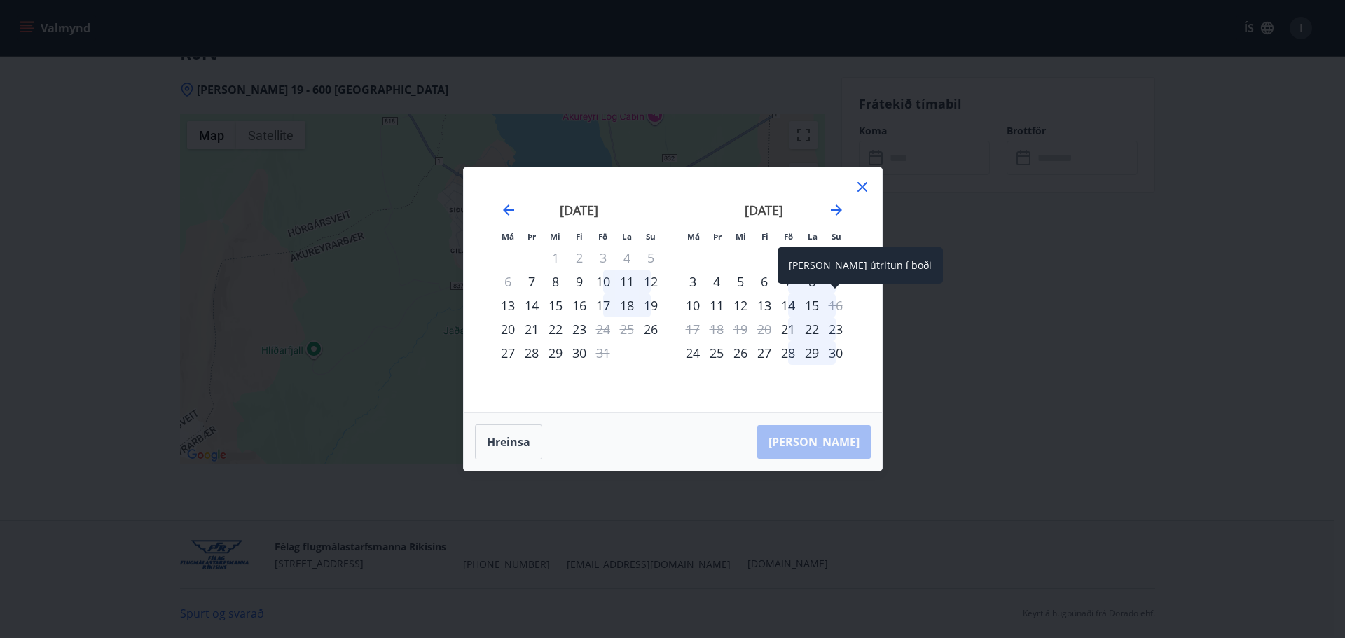
click at [795, 307] on tr "10 11 12 13 14 15 16" at bounding box center [764, 305] width 167 height 24
click at [649, 305] on div "19" at bounding box center [651, 305] width 24 height 24
click at [522, 443] on button "Hreinsa" at bounding box center [508, 441] width 67 height 35
click at [656, 308] on div "19" at bounding box center [651, 305] width 24 height 24
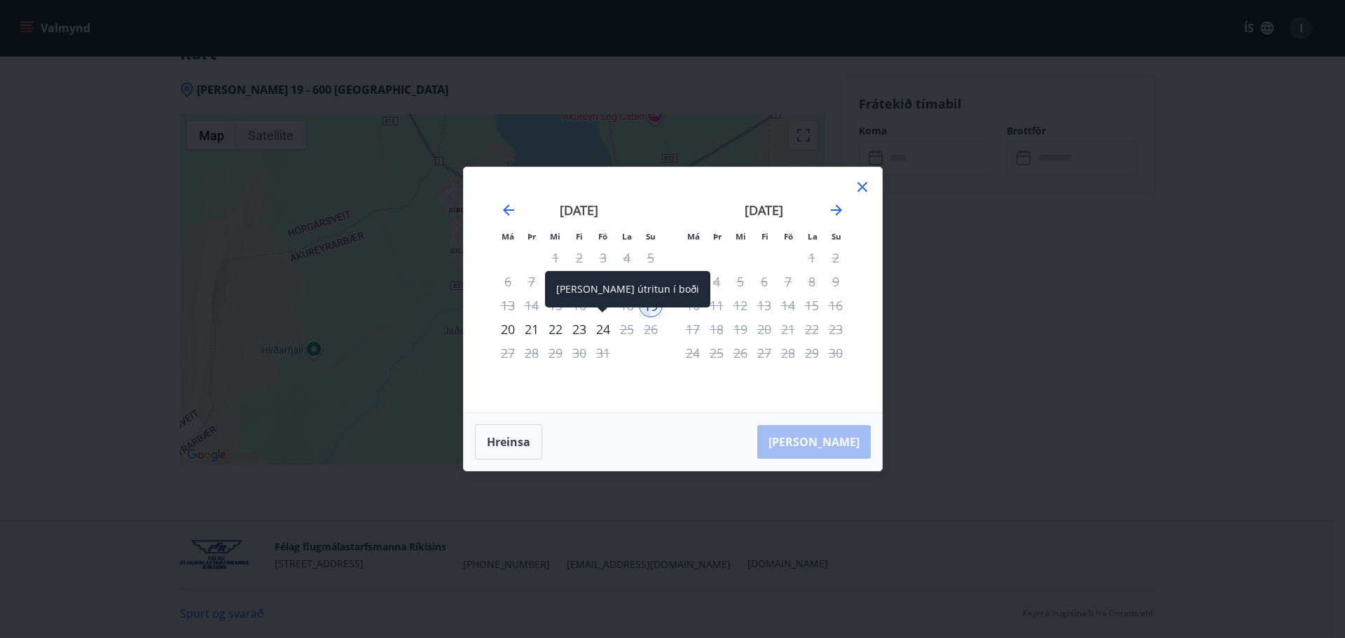
click at [602, 332] on div "24" at bounding box center [603, 329] width 24 height 24
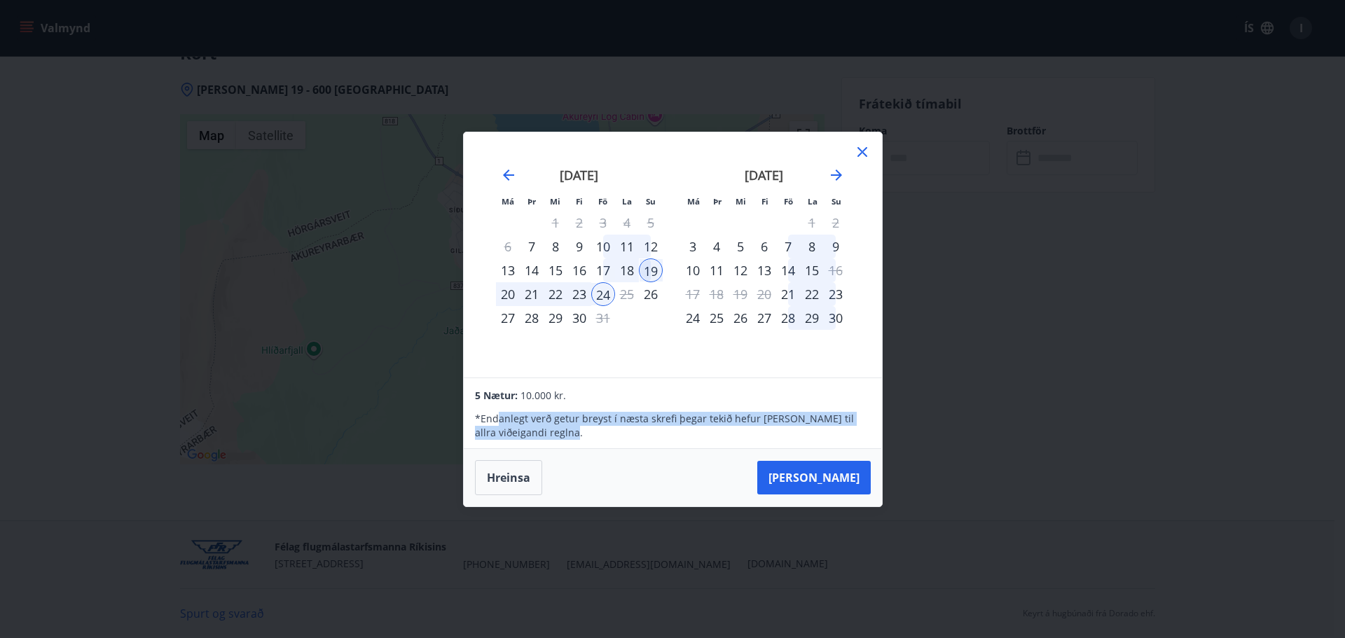
drag, startPoint x: 503, startPoint y: 416, endPoint x: 632, endPoint y: 427, distance: 129.3
click at [625, 428] on p "* Endanlegt verð getur breyst í næsta skrefi þegar tekið hefur verið tillit til…" at bounding box center [672, 426] width 395 height 28
click at [703, 413] on p "* Endanlegt verð getur breyst í næsta skrefi þegar tekið hefur verið tillit til…" at bounding box center [672, 426] width 395 height 28
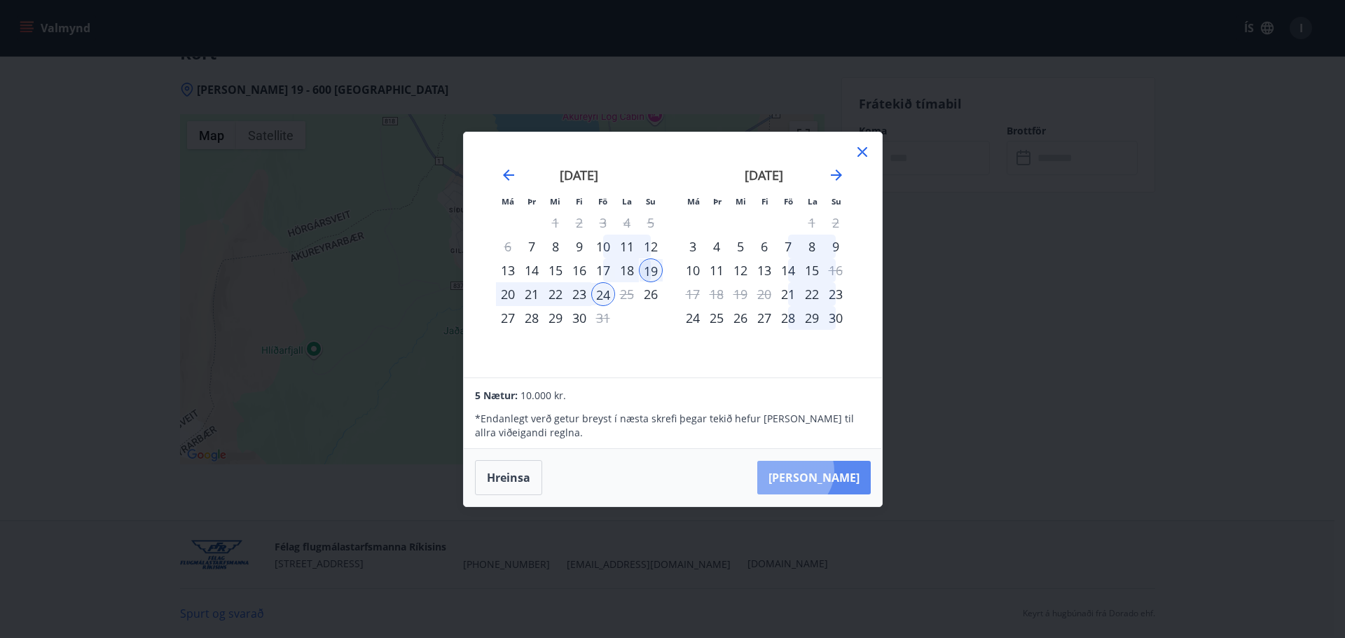
click at [835, 471] on button "Taka Frá" at bounding box center [813, 478] width 113 height 34
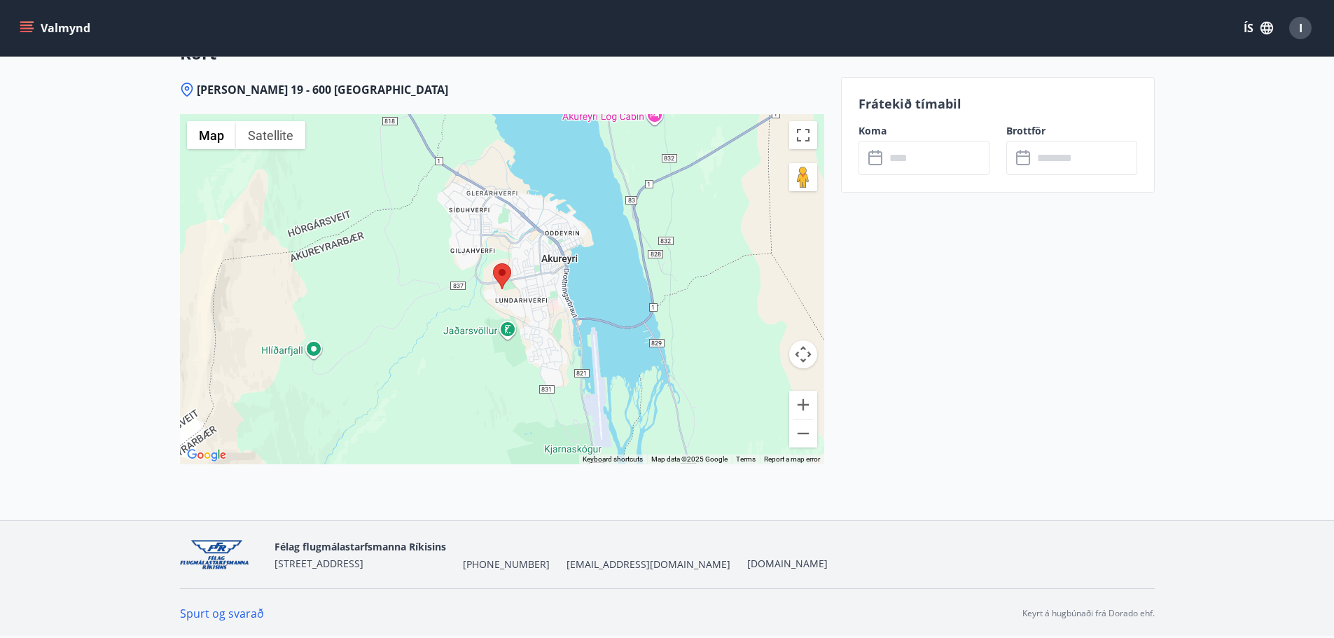
type input "******"
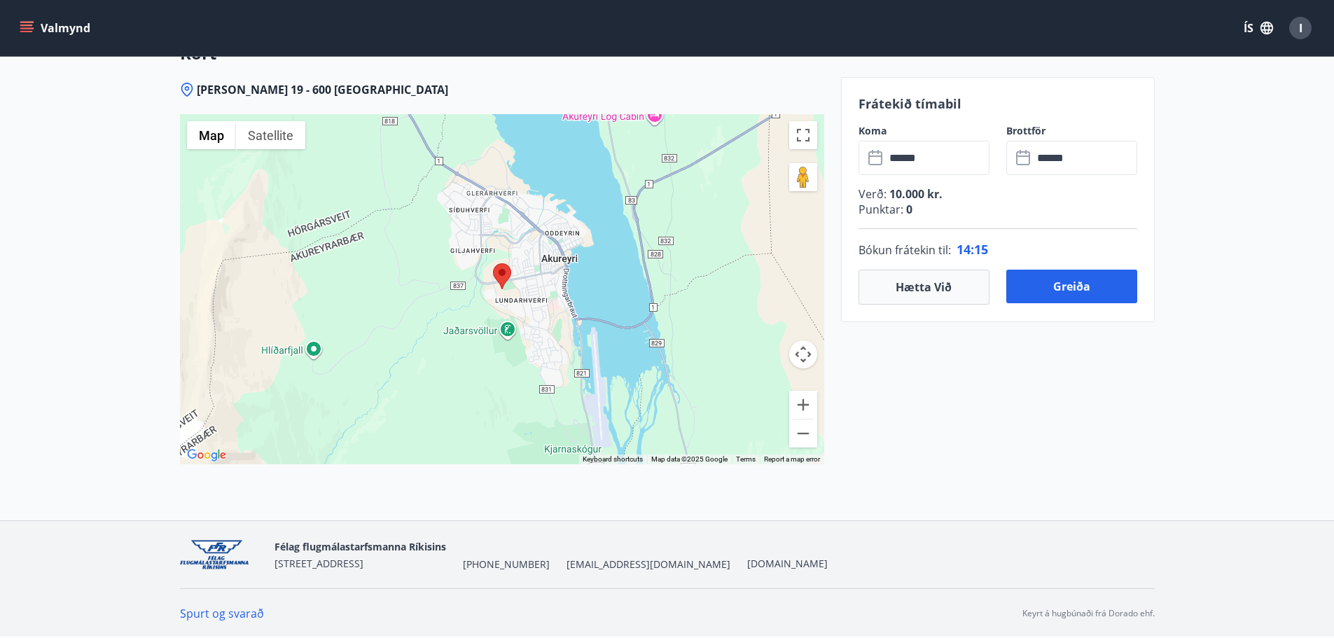
drag, startPoint x: 925, startPoint y: 410, endPoint x: 902, endPoint y: 378, distance: 39.6
drag, startPoint x: 241, startPoint y: 92, endPoint x: 304, endPoint y: 91, distance: 63.0
click at [304, 91] on span "[PERSON_NAME] 19 - 600 [GEOGRAPHIC_DATA]" at bounding box center [322, 89] width 251 height 15
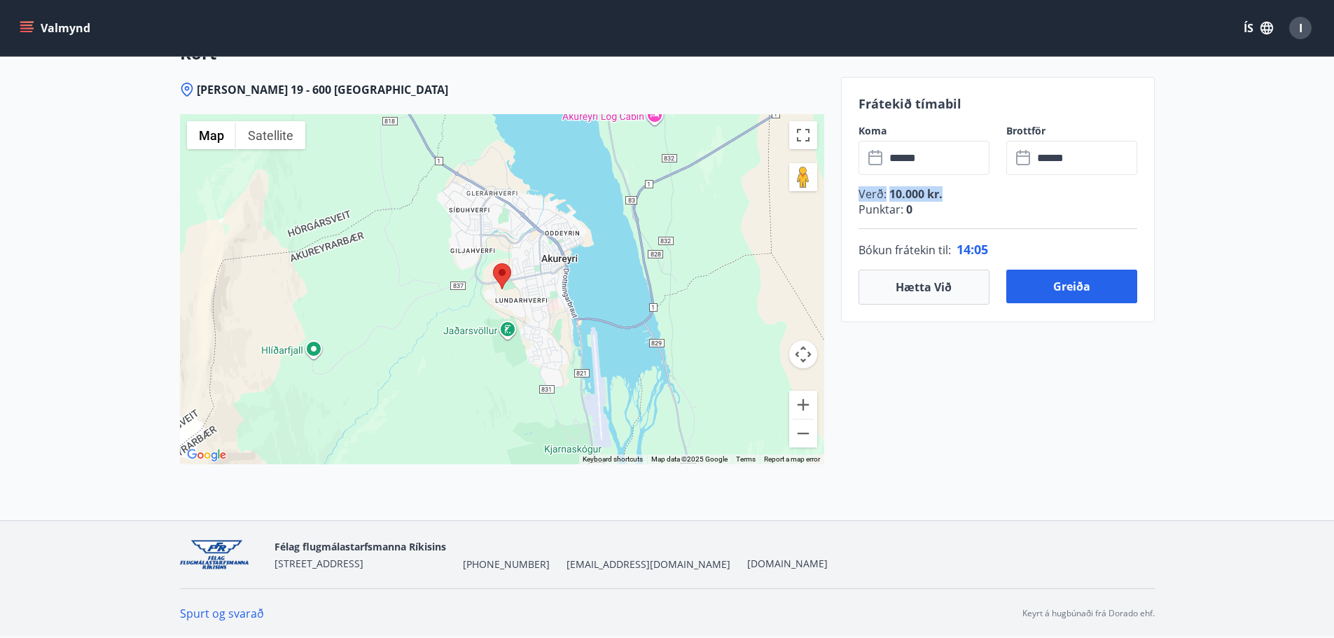
drag, startPoint x: 961, startPoint y: 197, endPoint x: 861, endPoint y: 193, distance: 99.5
click at [861, 193] on p "Verð : 10.000 kr." at bounding box center [998, 193] width 279 height 15
drag, startPoint x: 888, startPoint y: 195, endPoint x: 982, endPoint y: 197, distance: 93.9
click at [982, 197] on p "Verð : 10.000 kr." at bounding box center [998, 193] width 279 height 15
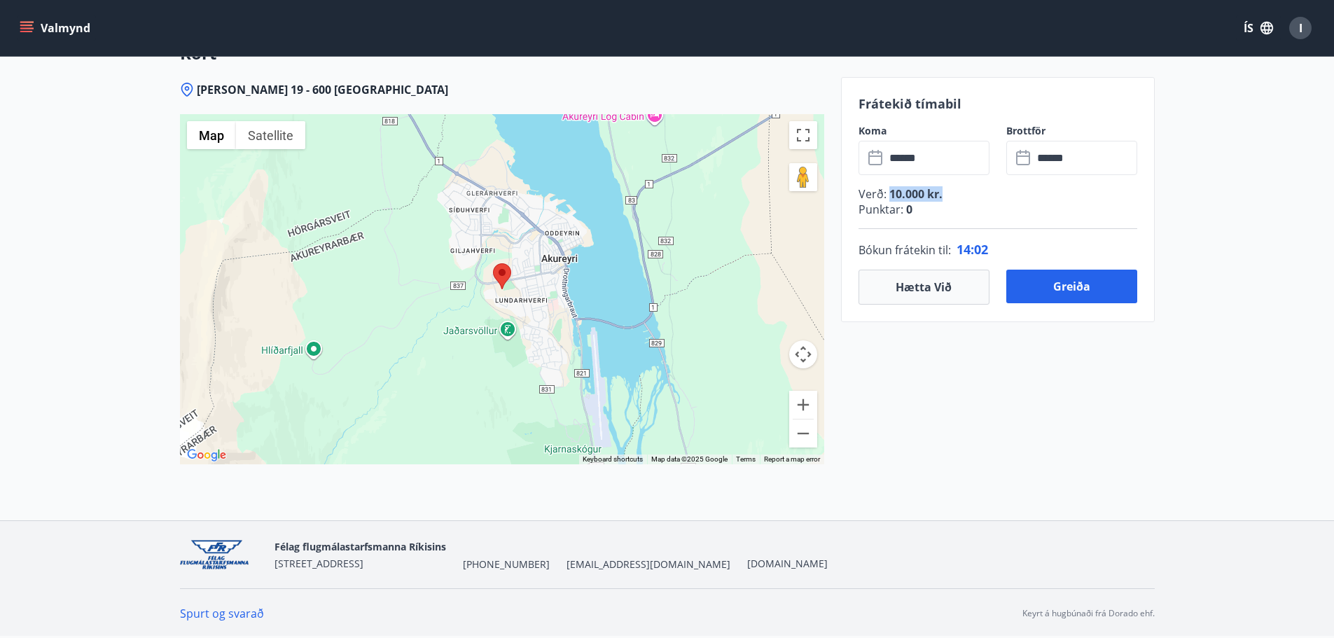
click at [982, 197] on p "Verð : 10.000 kr." at bounding box center [998, 193] width 279 height 15
drag, startPoint x: 962, startPoint y: 197, endPoint x: 870, endPoint y: 198, distance: 91.8
click at [870, 198] on p "Verð : 10.000 kr." at bounding box center [998, 193] width 279 height 15
click at [868, 198] on p "Verð : 10.000 kr." at bounding box center [998, 193] width 279 height 15
click at [1097, 293] on button "Greiða" at bounding box center [1071, 287] width 131 height 34
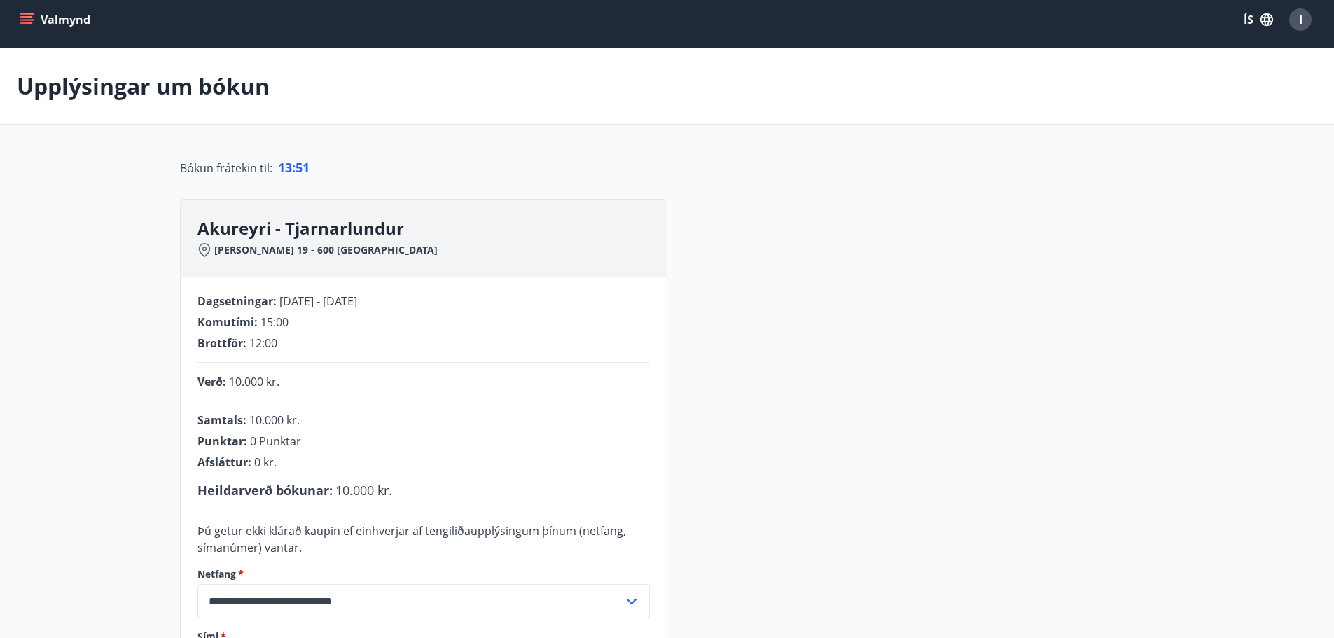
scroll to position [289, 0]
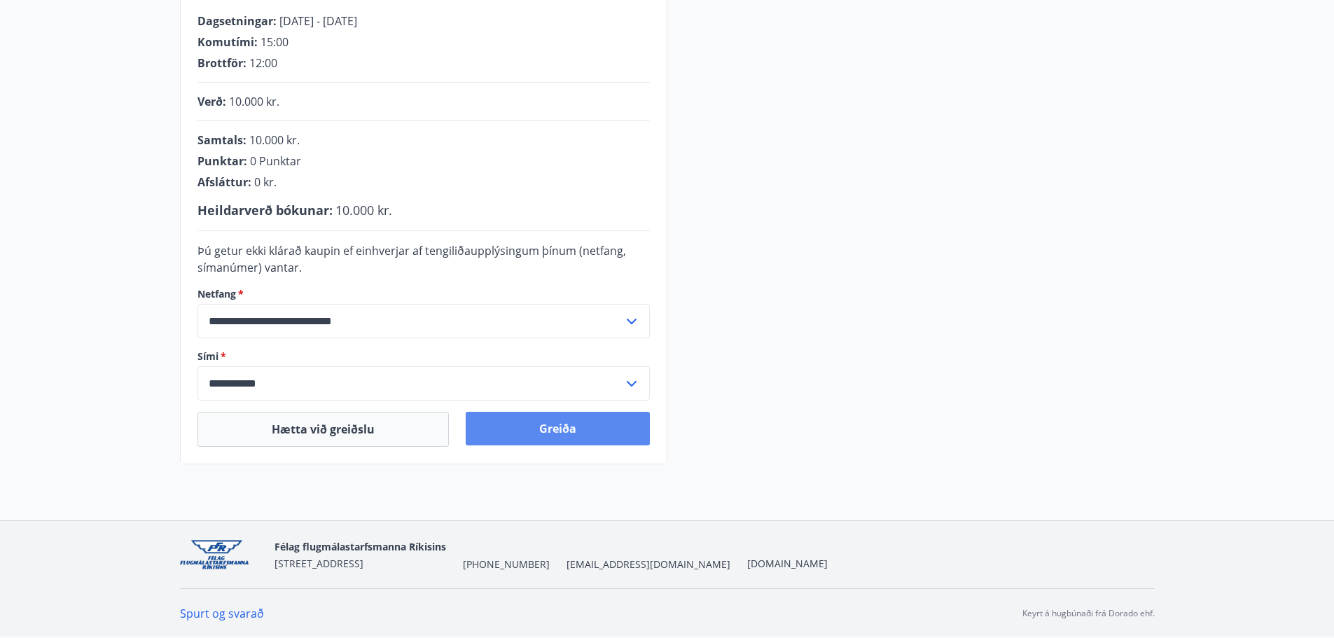
click at [572, 429] on button "Greiða" at bounding box center [558, 429] width 184 height 34
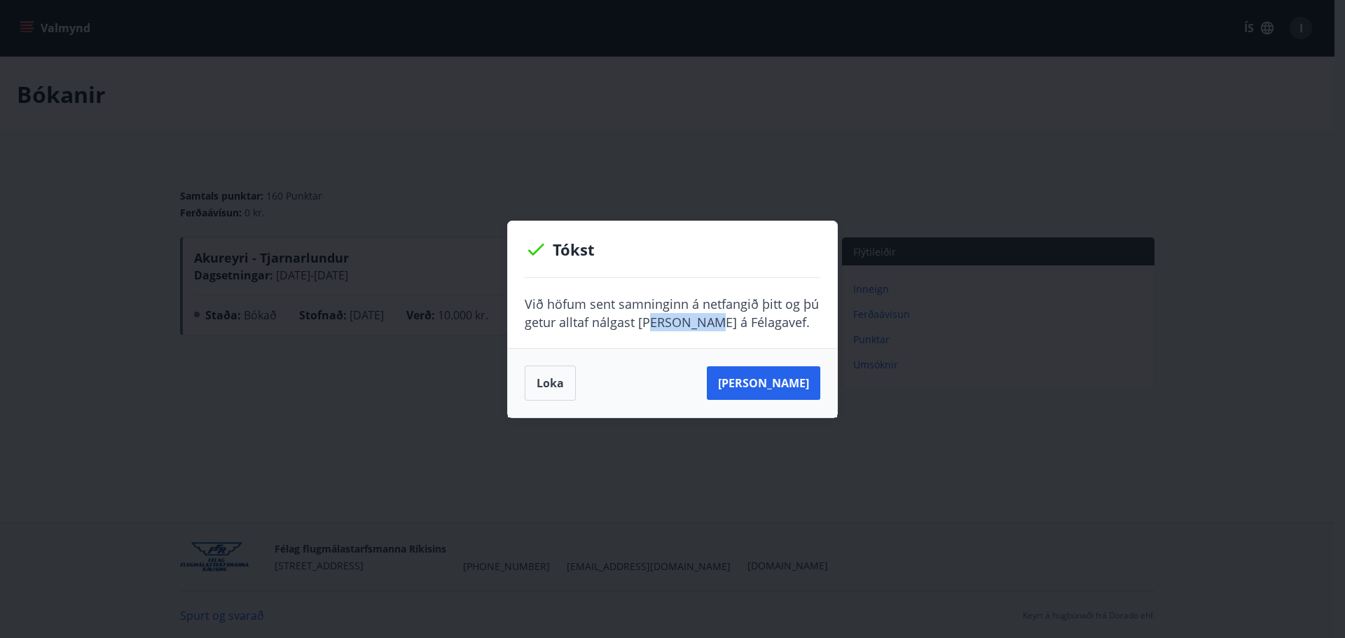
drag, startPoint x: 656, startPoint y: 314, endPoint x: 712, endPoint y: 313, distance: 56.0
click at [712, 313] on p "Við höfum sent samninginn á netfangið þitt og þú getur alltaf nálgast [PERSON_N…" at bounding box center [673, 313] width 296 height 36
click at [697, 313] on p "Við höfum sent samninginn á netfangið þitt og þú getur alltaf nálgast [PERSON_N…" at bounding box center [673, 313] width 296 height 36
click at [593, 312] on p "Við höfum sent samninginn á netfangið þitt og þú getur alltaf nálgast [PERSON_N…" at bounding box center [673, 313] width 296 height 36
click at [781, 384] on button "[PERSON_NAME]" at bounding box center [763, 383] width 113 height 34
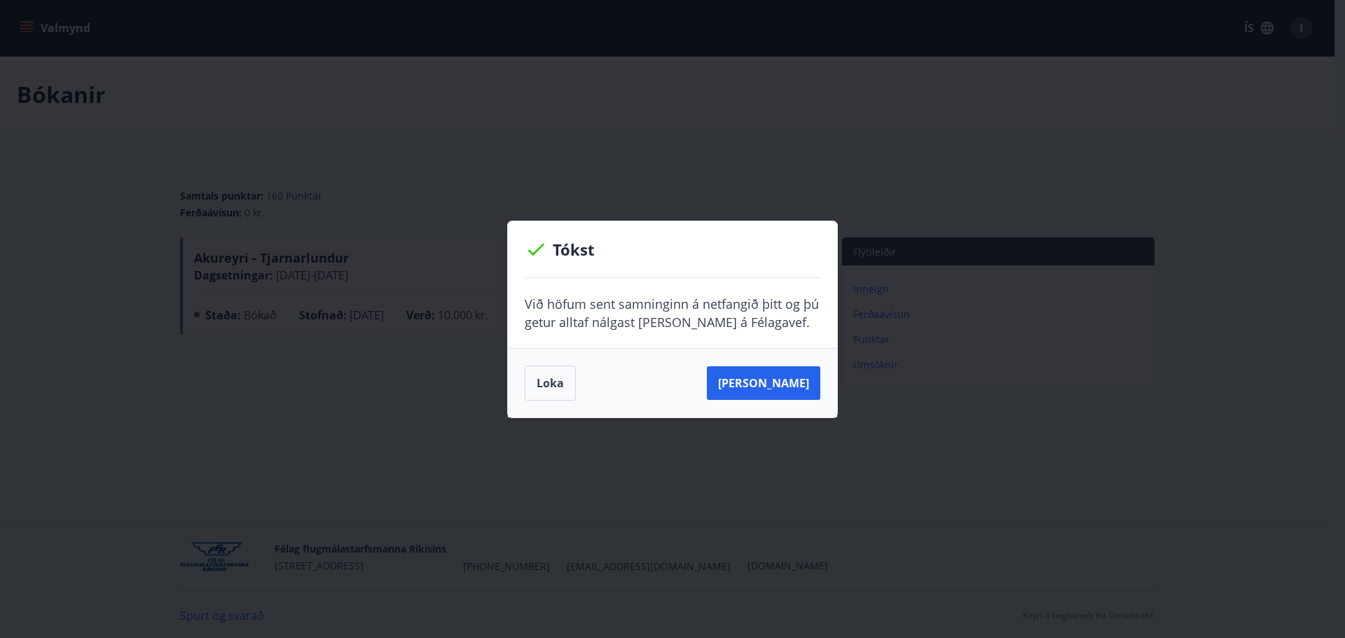
drag, startPoint x: 536, startPoint y: 385, endPoint x: 524, endPoint y: 367, distance: 21.6
click at [536, 385] on button "Loka" at bounding box center [550, 383] width 51 height 35
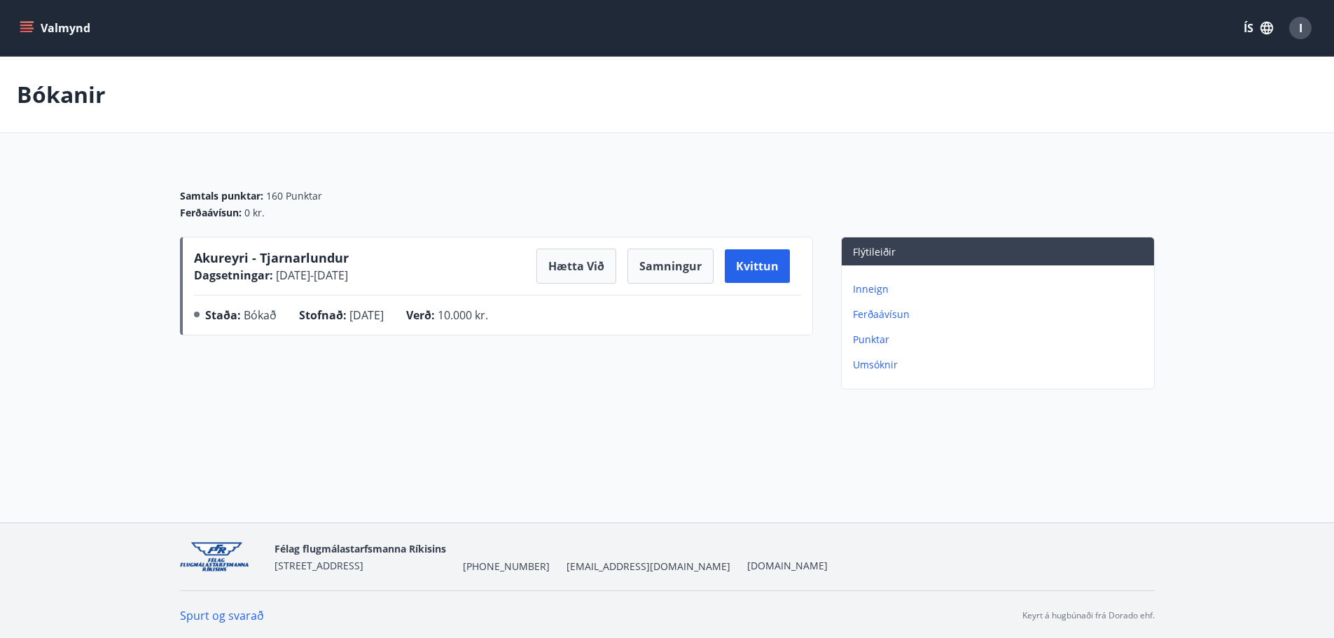
drag, startPoint x: 524, startPoint y: 464, endPoint x: 485, endPoint y: 429, distance: 53.0
click at [524, 464] on div "Valmynd ÍS I Bókanir Samtals punktar : 160 Punktar Ferðaávísun : 0 kr. Akureyri…" at bounding box center [667, 261] width 1334 height 522
click at [1128, 385] on div "Flýtileiðir Inneign Ferðaávísun Punktar Umsóknir" at bounding box center [998, 313] width 314 height 153
drag, startPoint x: 1024, startPoint y: 471, endPoint x: 1016, endPoint y: 471, distance: 7.7
click at [1024, 471] on div "Valmynd ÍS I Bókanir Samtals punktar : 160 Punktar Ferðaávísun : 0 kr. Akureyri…" at bounding box center [667, 261] width 1334 height 522
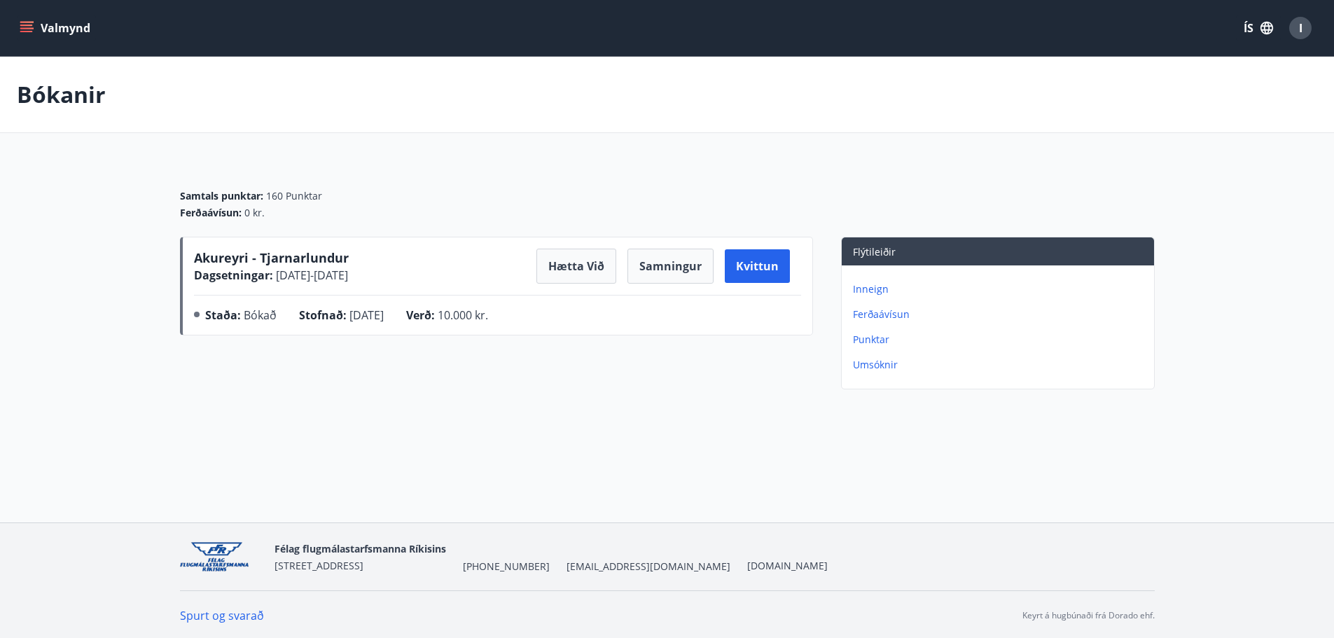
click at [201, 259] on span "Akureyri - Tjarnarlundur" at bounding box center [271, 257] width 155 height 17
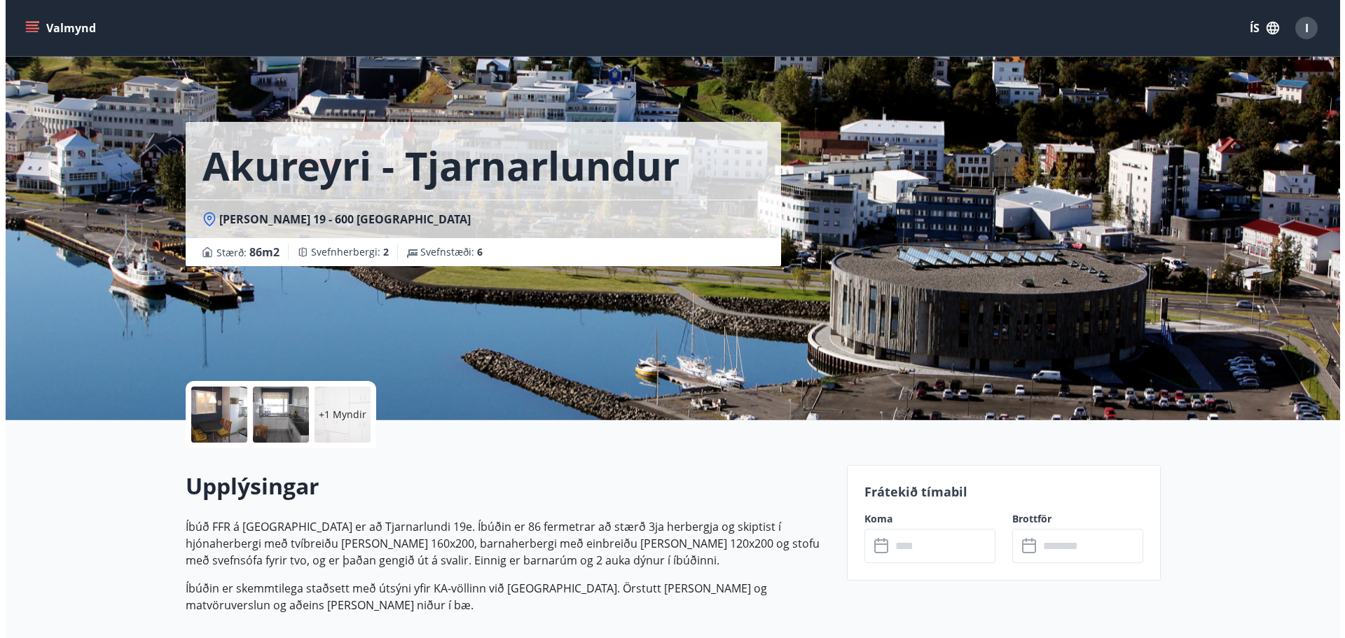
scroll to position [280, 0]
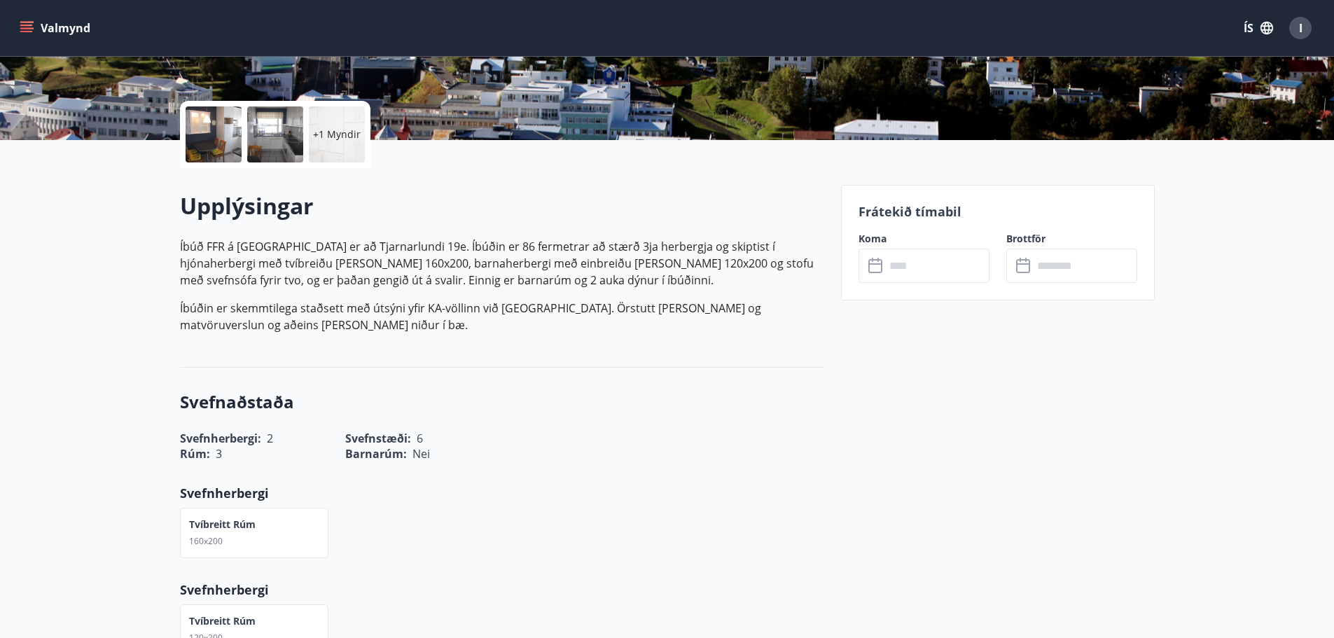
click at [195, 130] on div at bounding box center [214, 134] width 56 height 56
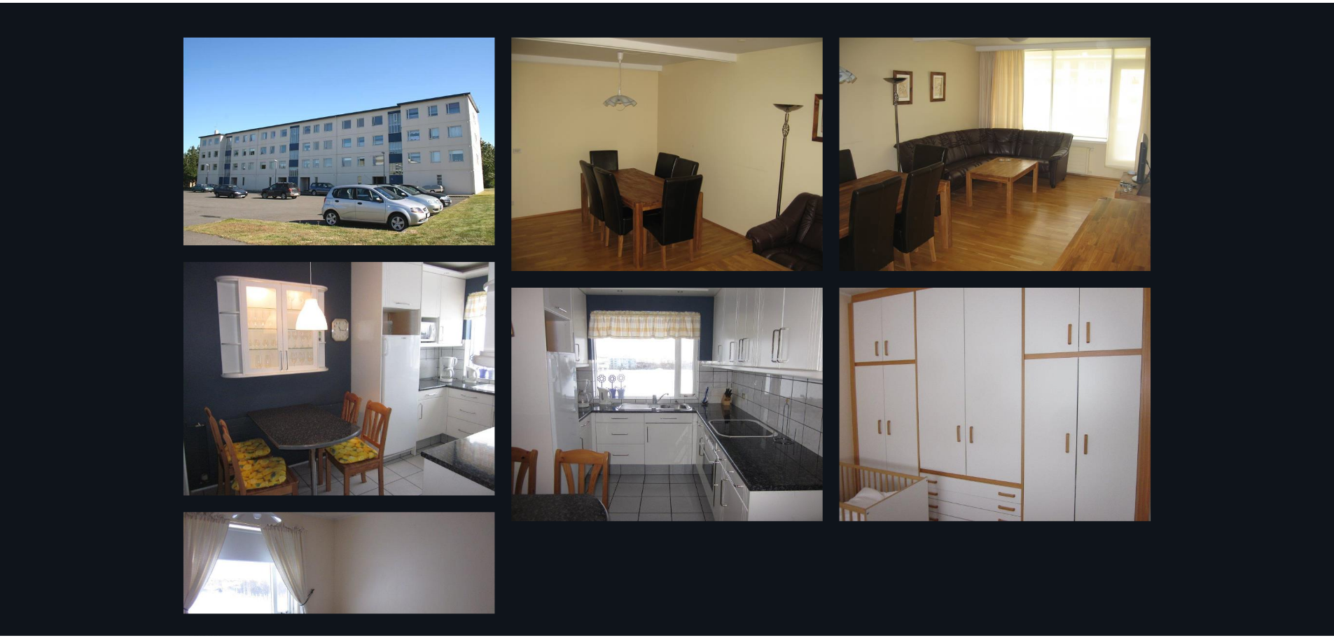
scroll to position [0, 0]
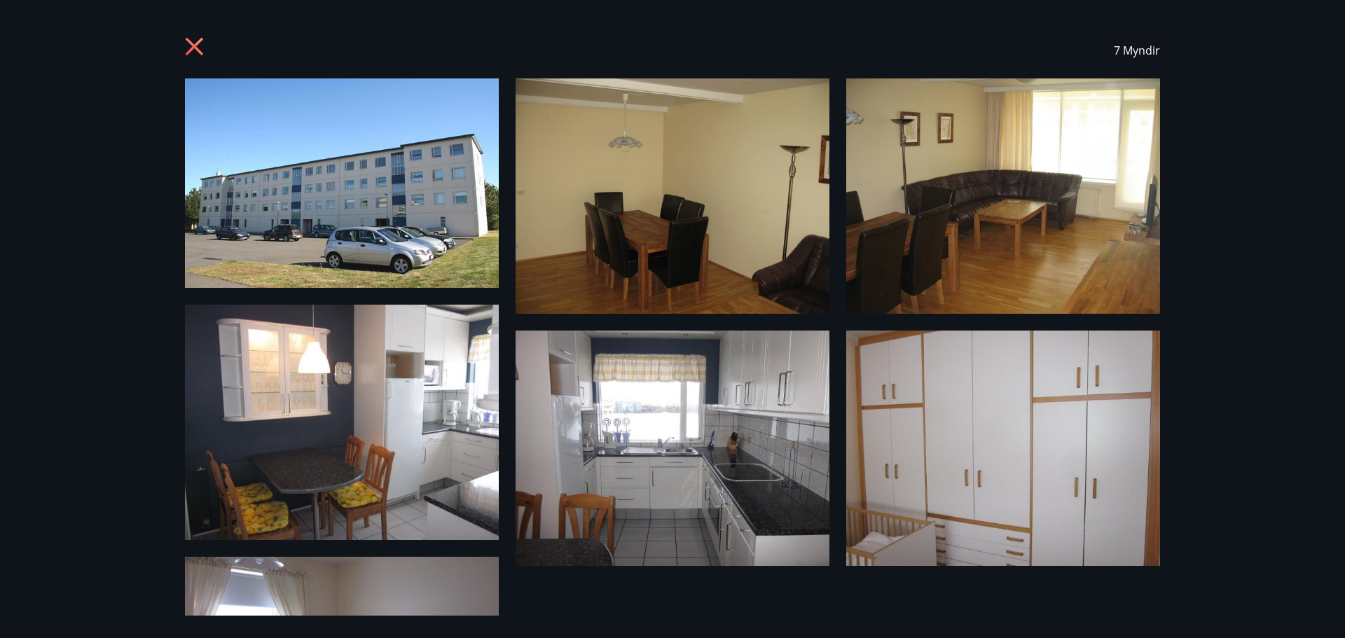
click at [185, 37] on div "7 Myndir" at bounding box center [672, 50] width 1009 height 56
click at [198, 47] on icon at bounding box center [196, 48] width 22 height 22
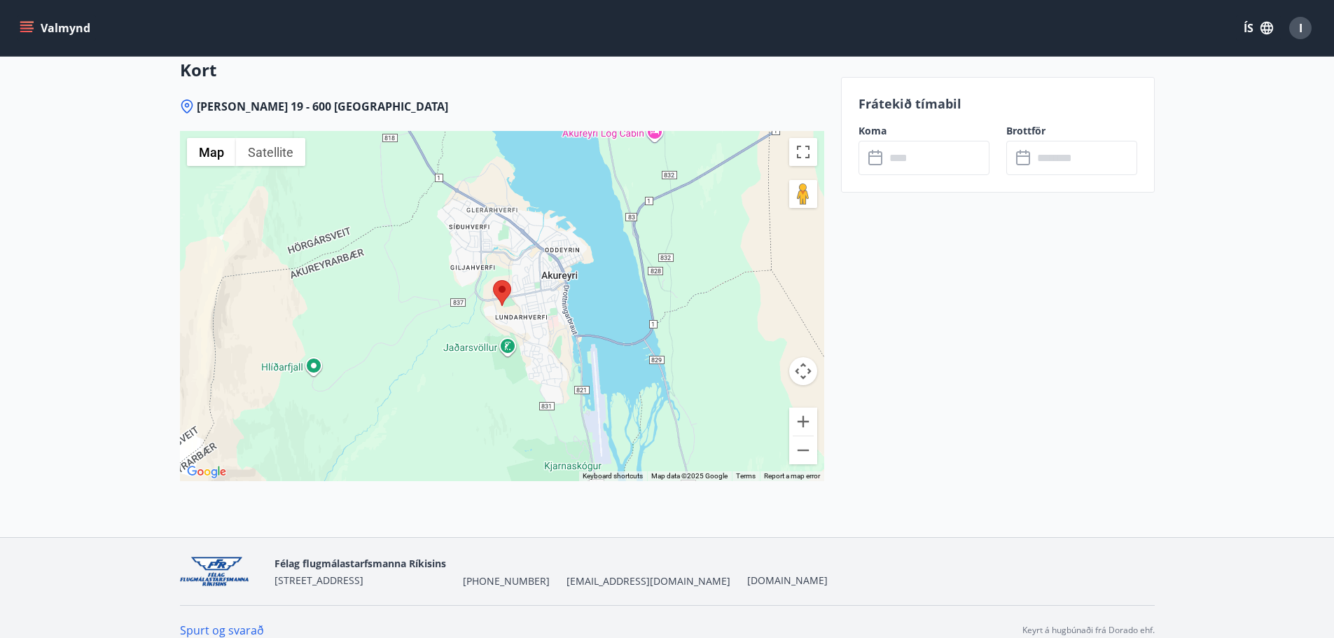
scroll to position [1964, 0]
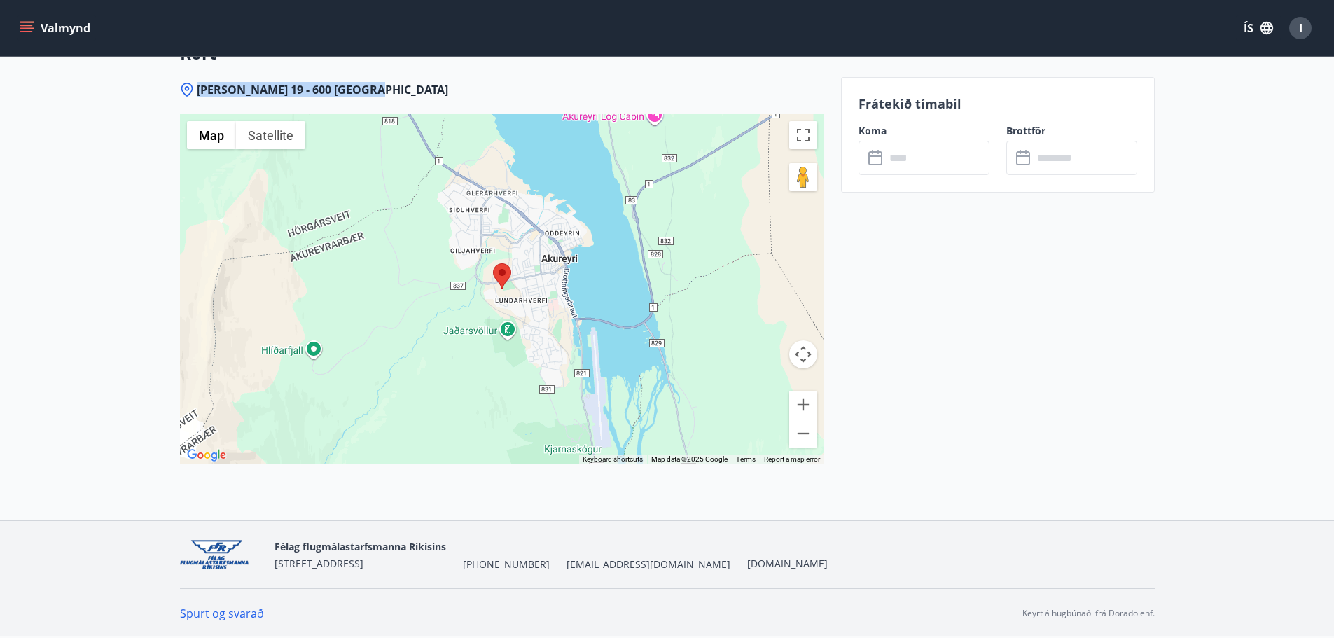
drag, startPoint x: 198, startPoint y: 88, endPoint x: 443, endPoint y: 86, distance: 244.4
click at [443, 86] on div "[PERSON_NAME] 19 - 600 [GEOGRAPHIC_DATA]" at bounding box center [502, 89] width 644 height 15
copy span "[PERSON_NAME] 19 - 600 [GEOGRAPHIC_DATA]"
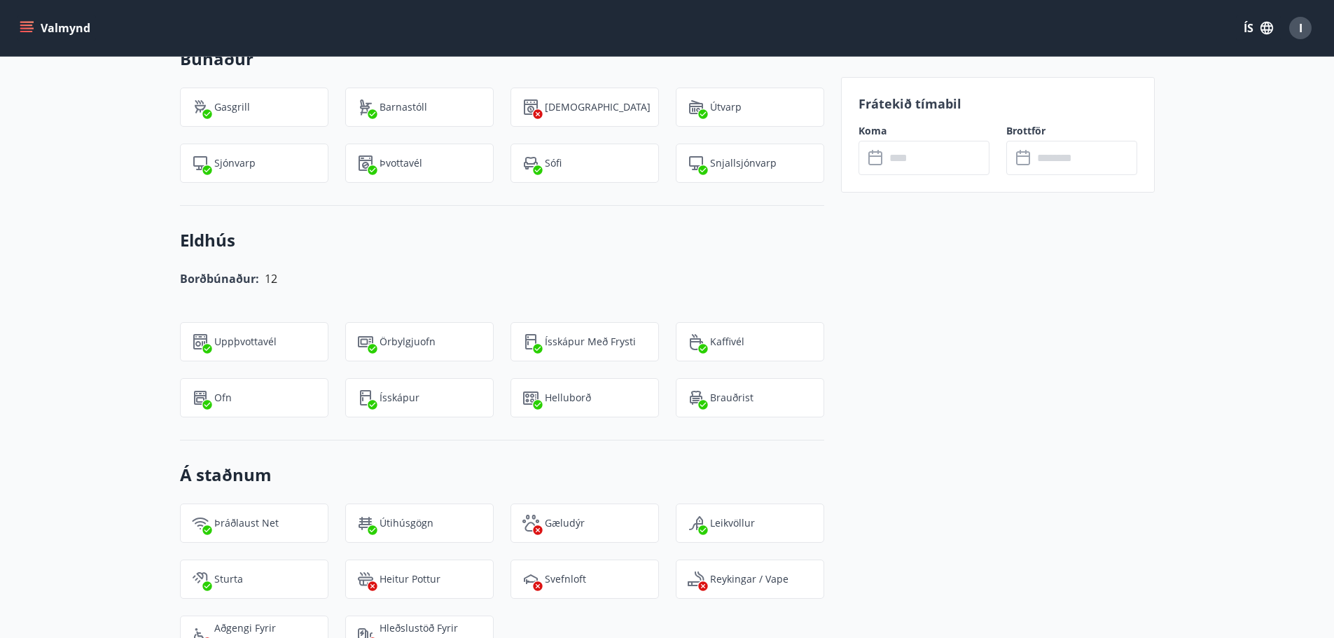
click at [992, 327] on div "Frátekið tímabil Koma ​ ​ Brottför ​ ​" at bounding box center [998, 374] width 314 height 2064
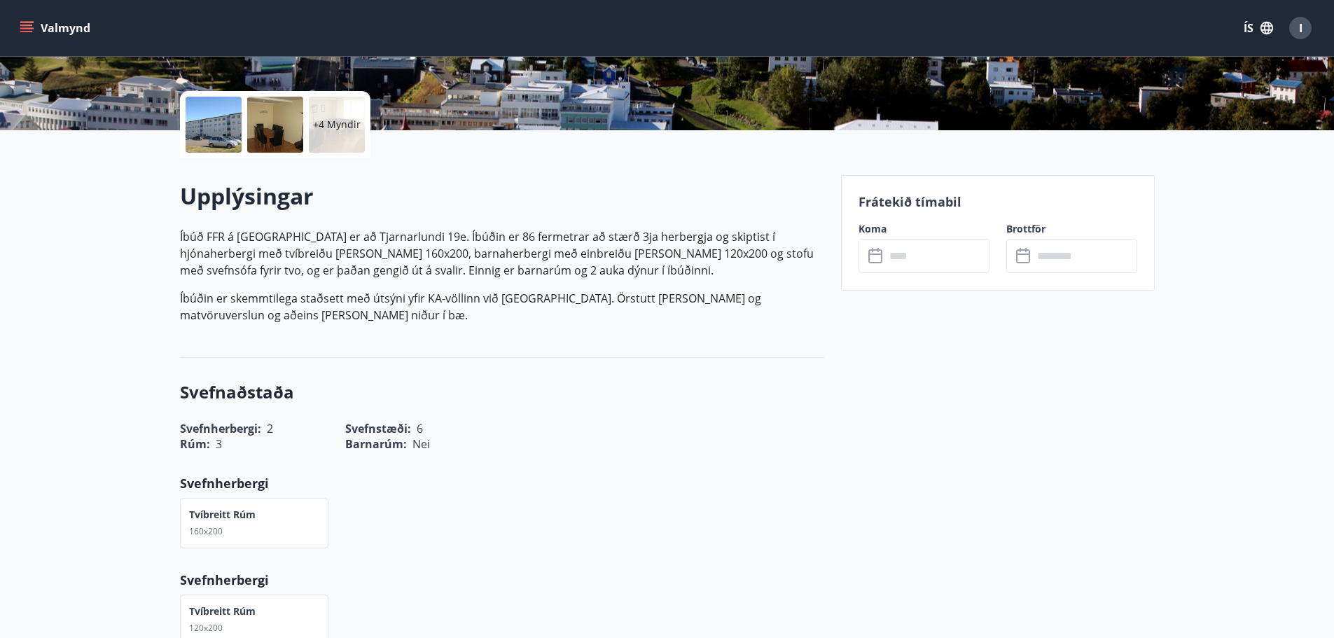
scroll to position [0, 0]
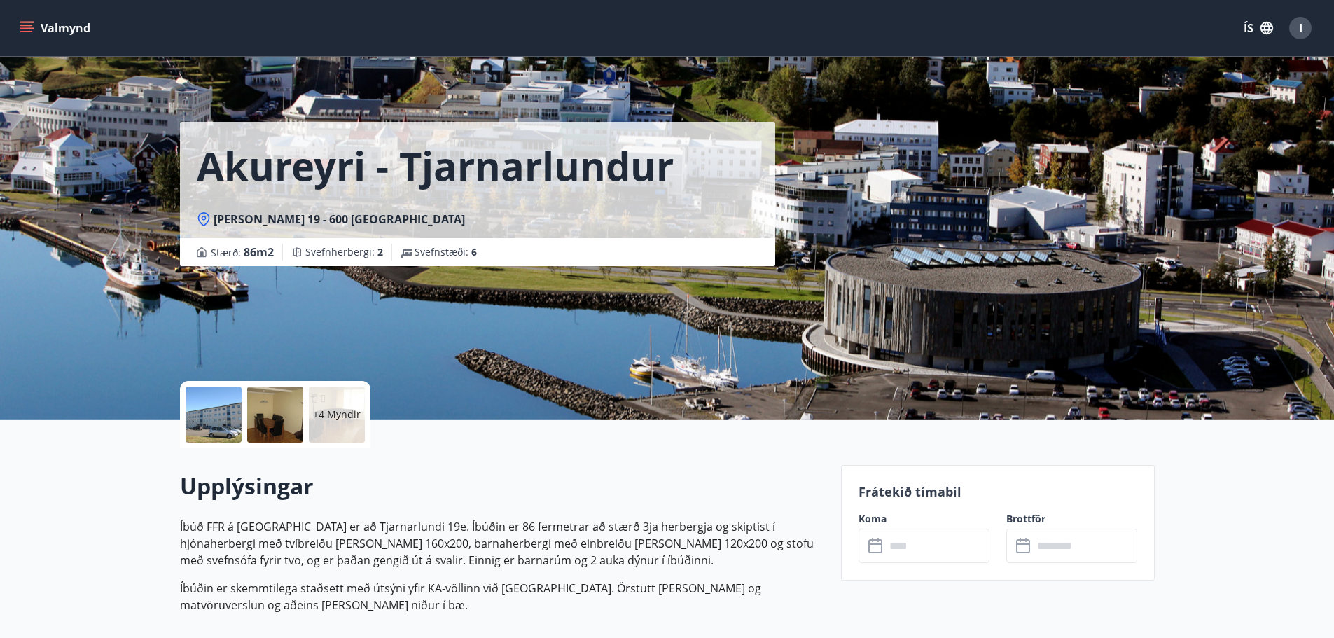
click at [486, 257] on div "Stærð : 86 m2 Svefnherbergi : 2 Svefnstæði : 6" at bounding box center [478, 252] width 562 height 17
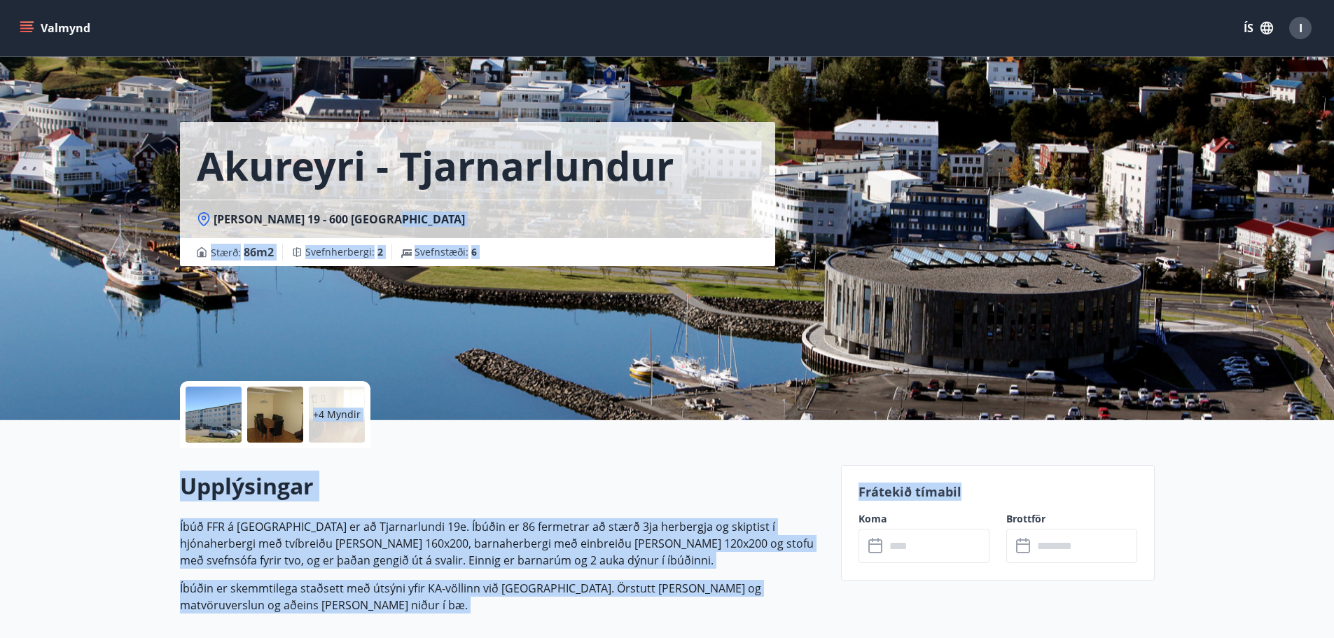
drag, startPoint x: 1264, startPoint y: 218, endPoint x: 1282, endPoint y: 497, distance: 279.3
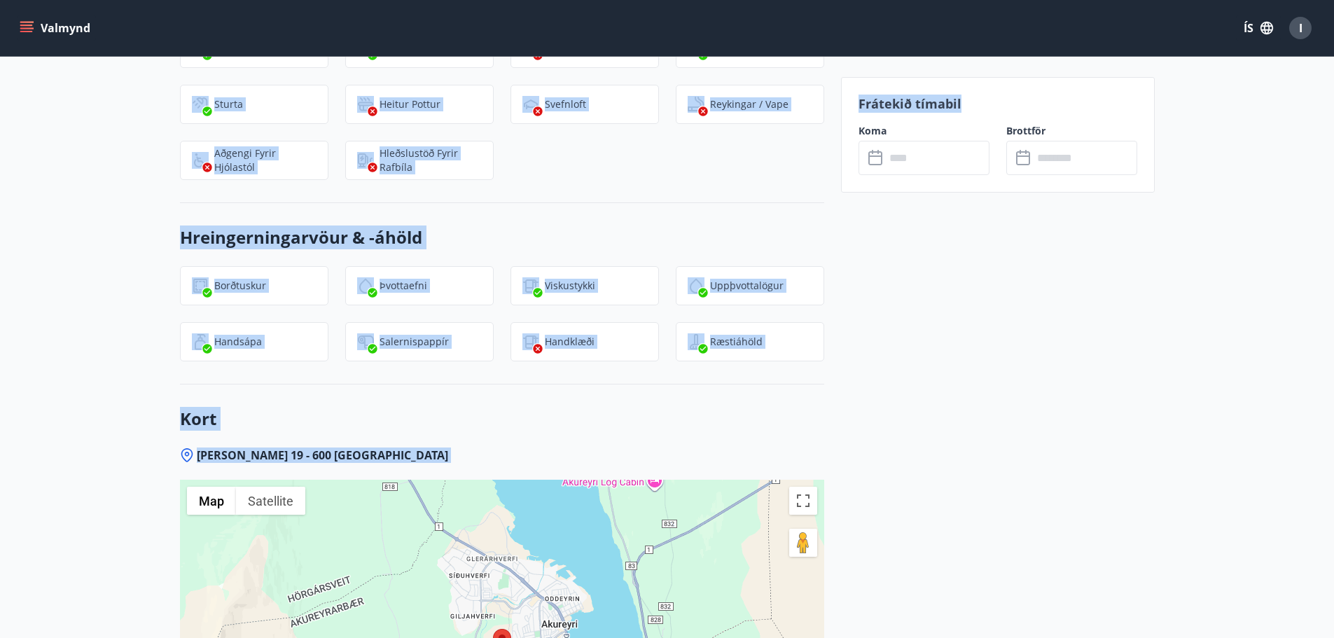
scroll to position [1964, 0]
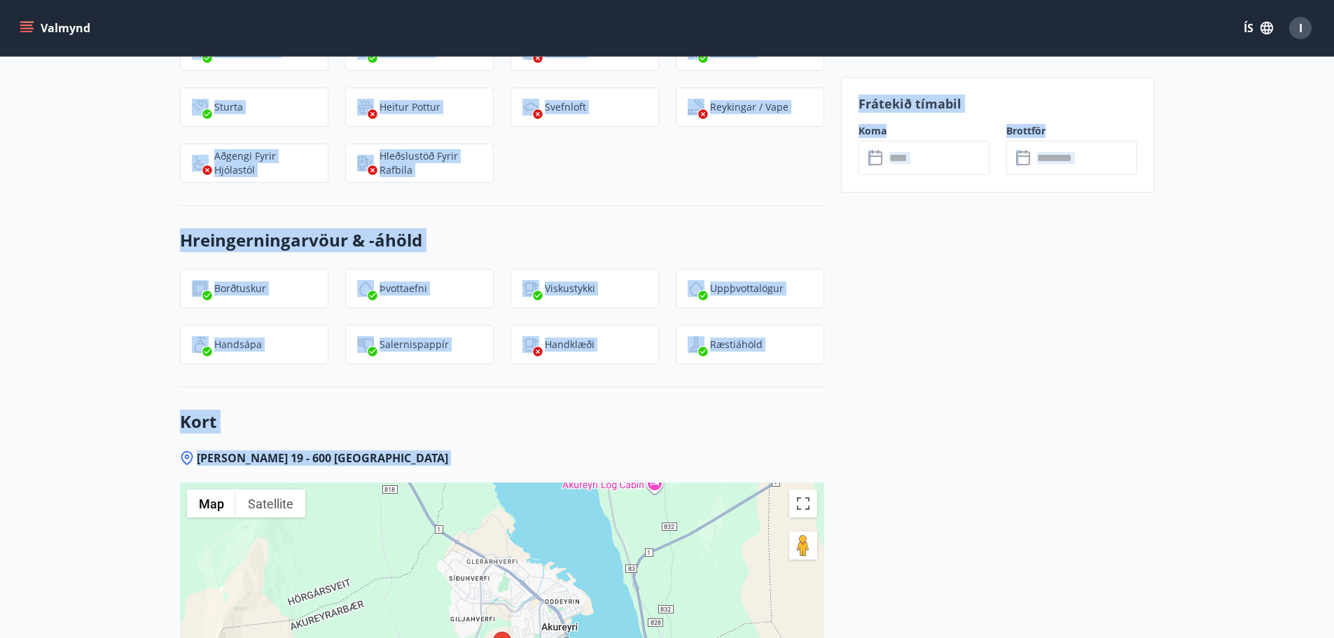
scroll to position [1516, 0]
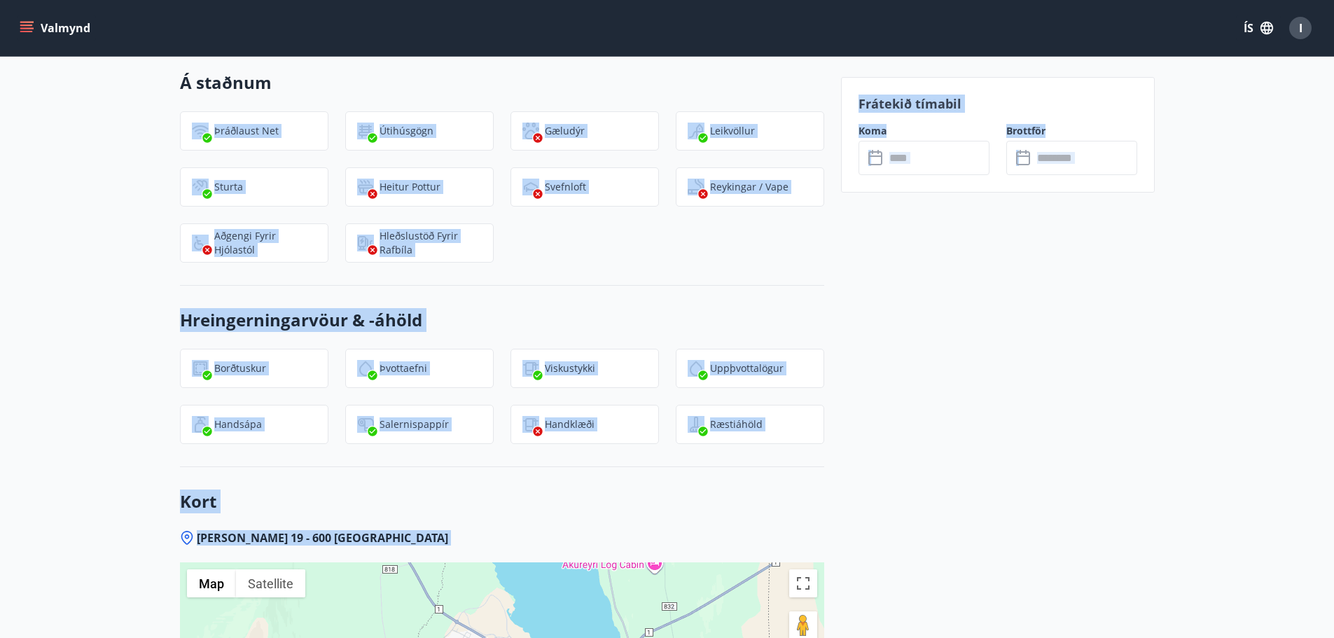
drag, startPoint x: 1233, startPoint y: 504, endPoint x: 109, endPoint y: 167, distance: 1173.3
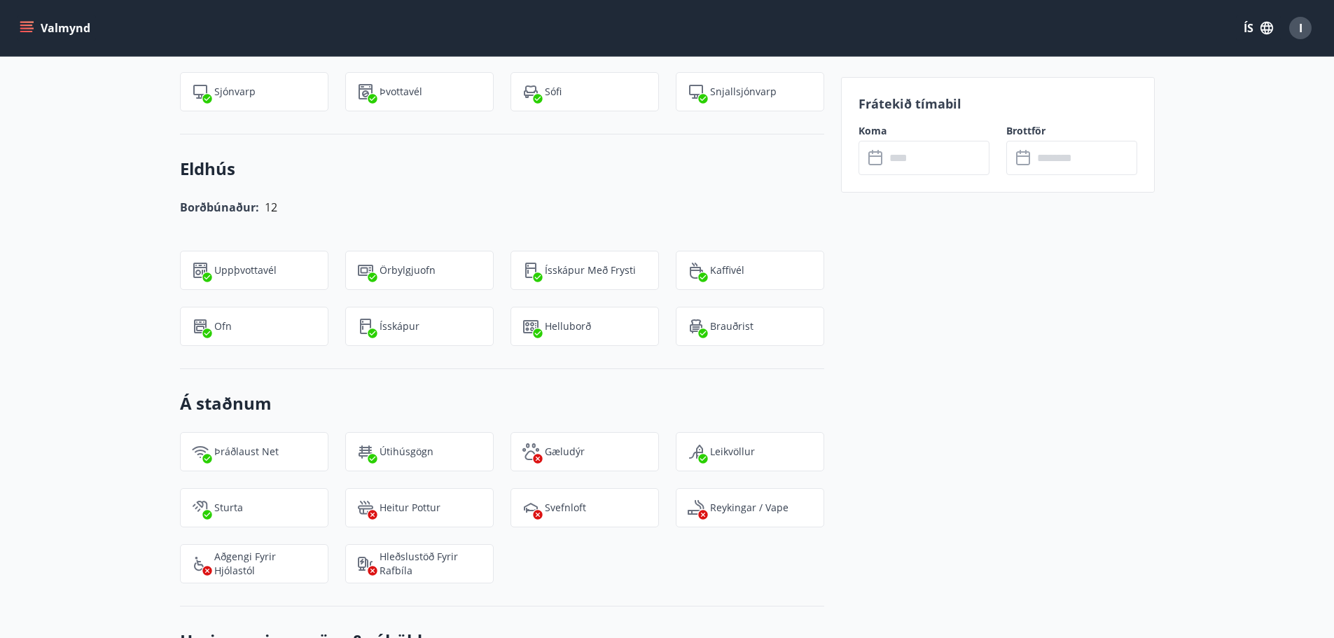
scroll to position [1123, 0]
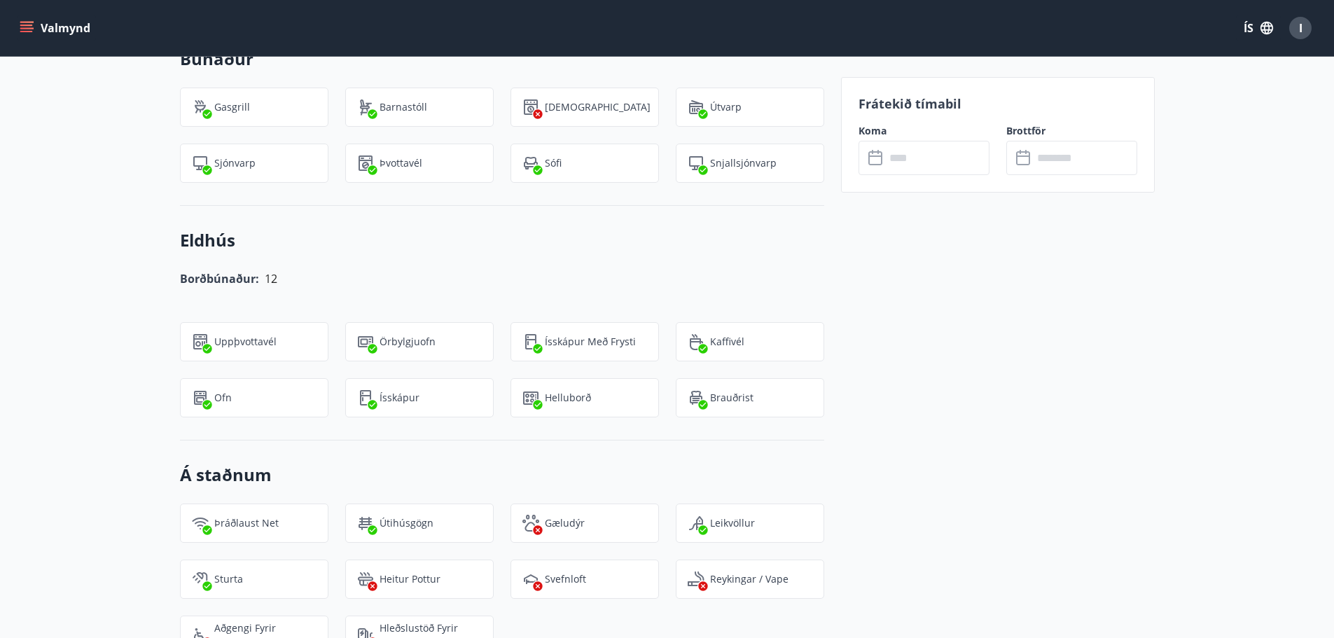
drag, startPoint x: 1173, startPoint y: 560, endPoint x: 1198, endPoint y: 98, distance: 462.9
click at [1231, 106] on div "+4 Myndir Upplýsingar Íbúð FFR á [GEOGRAPHIC_DATA] er að Tjarnarlundi 19e. Íbúð…" at bounding box center [667, 329] width 1334 height 2064
drag, startPoint x: 1034, startPoint y: 380, endPoint x: 964, endPoint y: 375, distance: 70.9
click at [985, 389] on div "Frátekið tímabil Koma ​ ​ Brottför ​ ​" at bounding box center [998, 374] width 314 height 2064
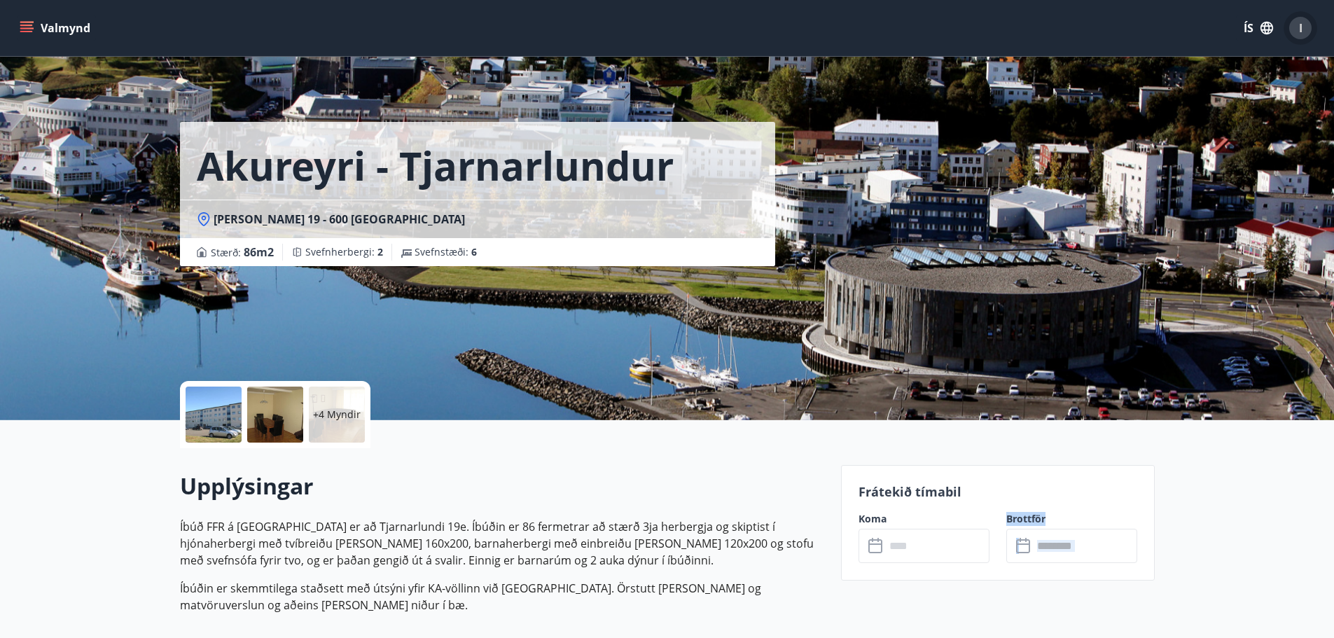
click at [1300, 25] on span "I" at bounding box center [1301, 27] width 4 height 15
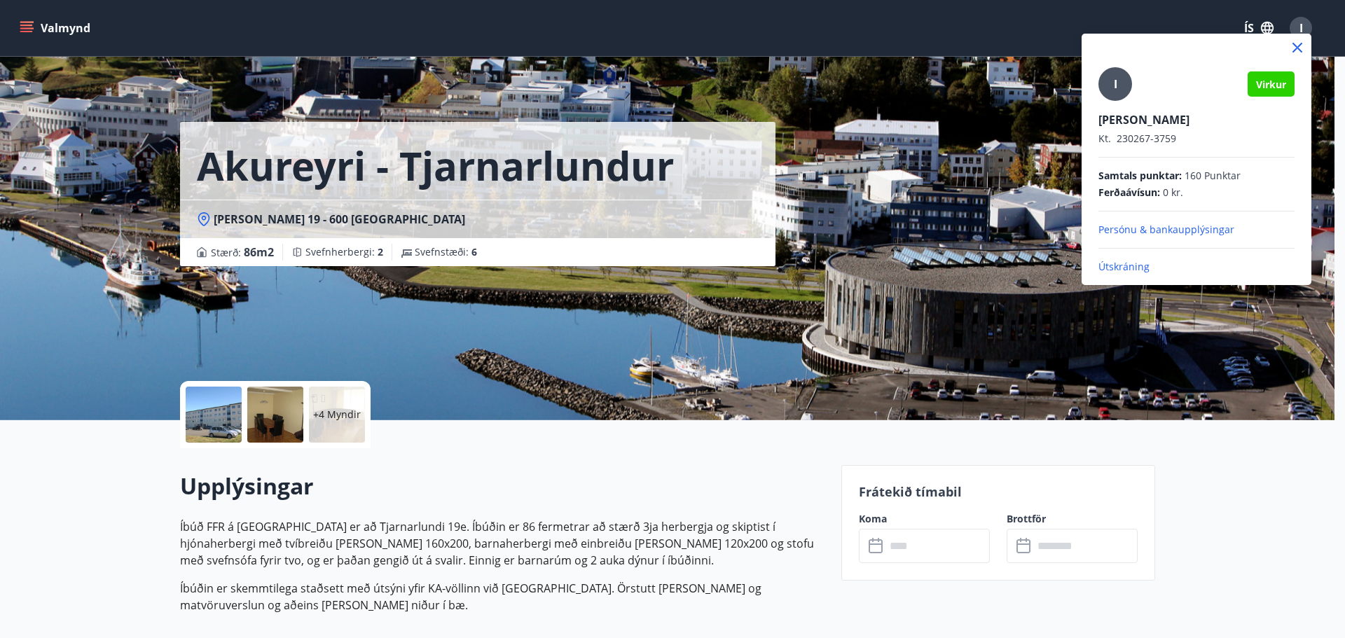
drag, startPoint x: 1254, startPoint y: 440, endPoint x: 1236, endPoint y: 439, distance: 17.5
click at [1249, 452] on div at bounding box center [672, 319] width 1345 height 638
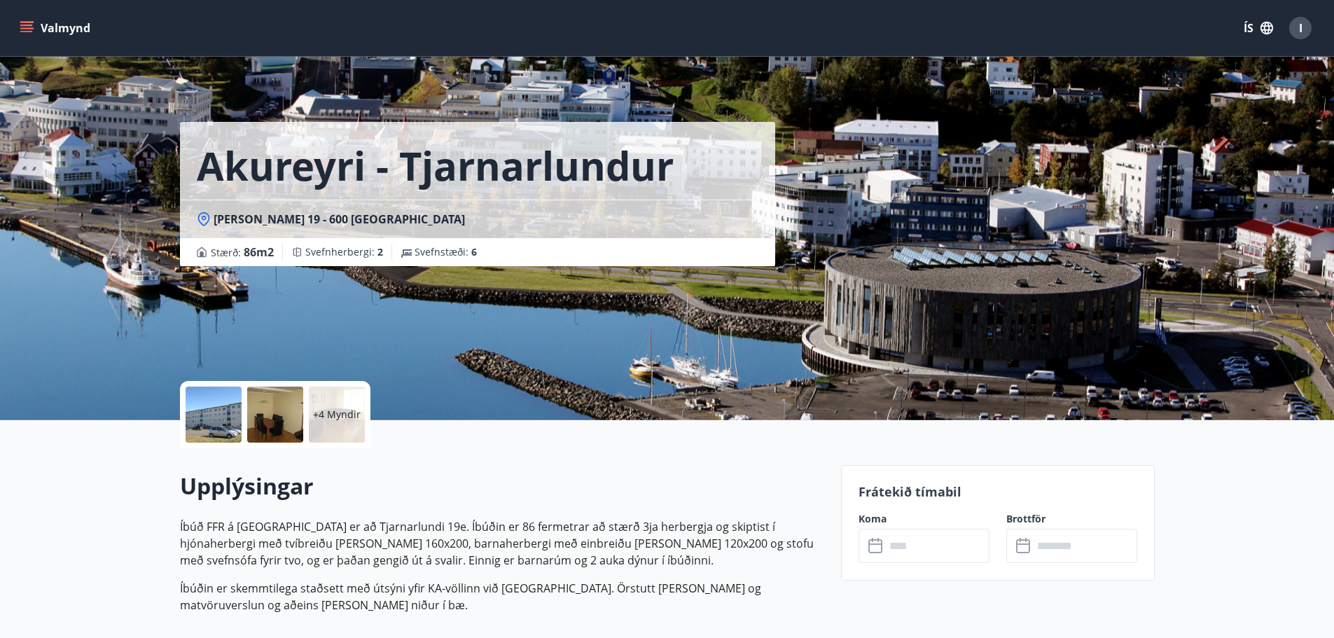
click at [55, 33] on button "Valmynd" at bounding box center [56, 27] width 79 height 25
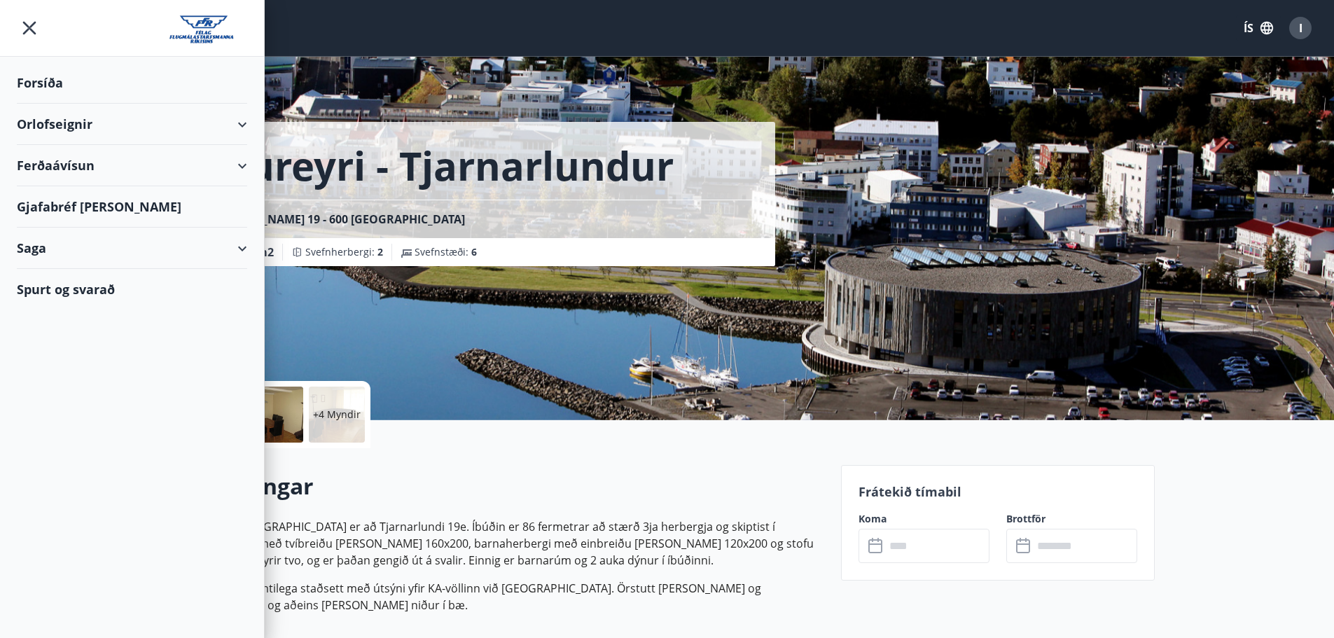
click at [221, 34] on img at bounding box center [208, 29] width 78 height 28
